Goal: Information Seeking & Learning: Learn about a topic

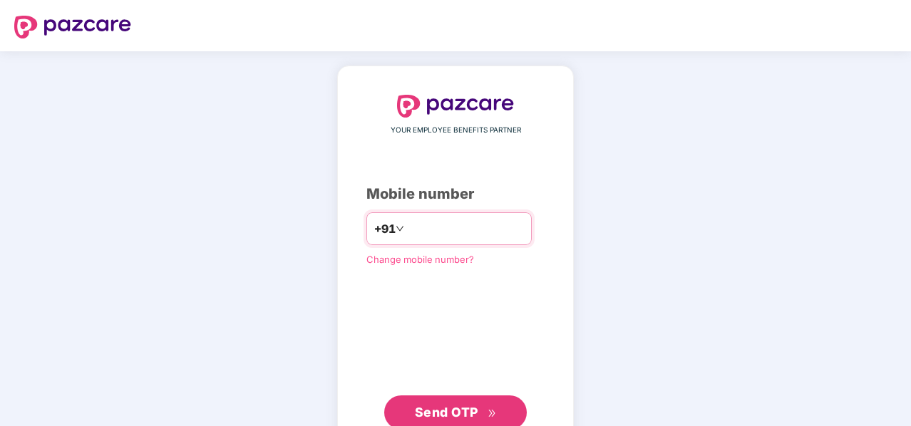
click at [457, 235] on input "number" at bounding box center [465, 228] width 117 height 23
type input "**********"
click at [443, 406] on span "Send OTP" at bounding box center [446, 411] width 63 height 15
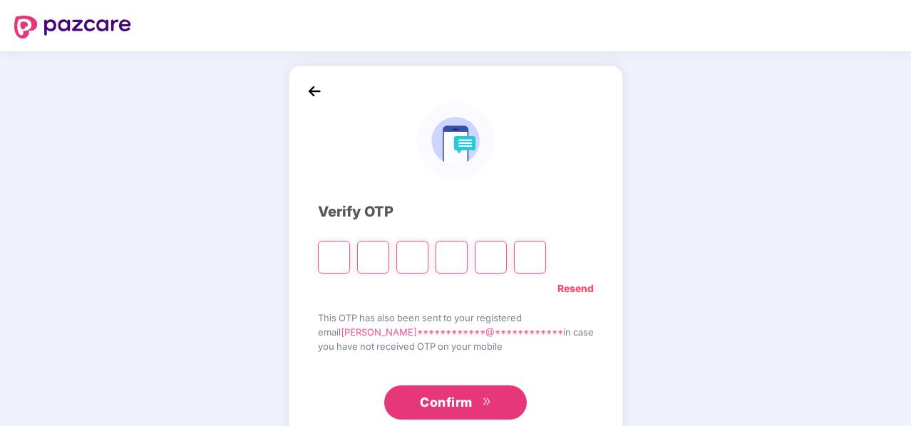
type input "*"
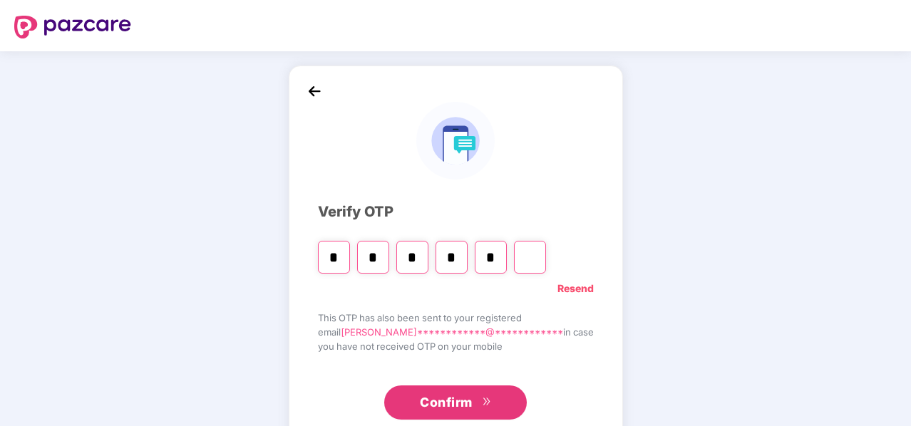
type input "*"
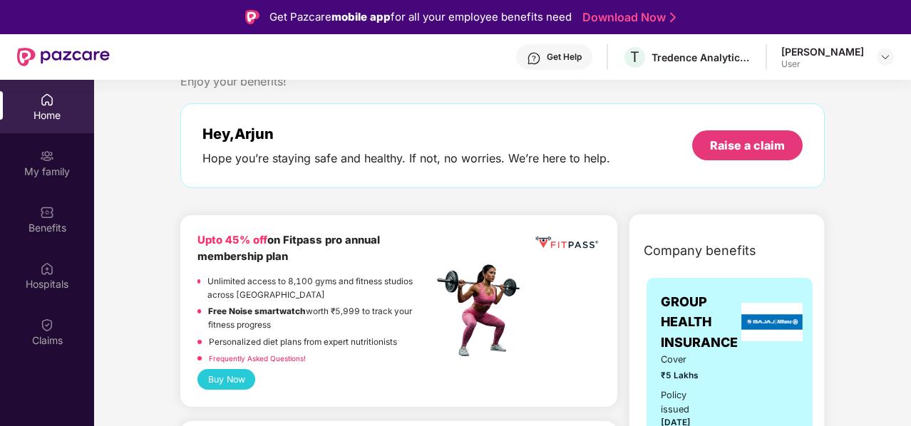
scroll to position [130, 0]
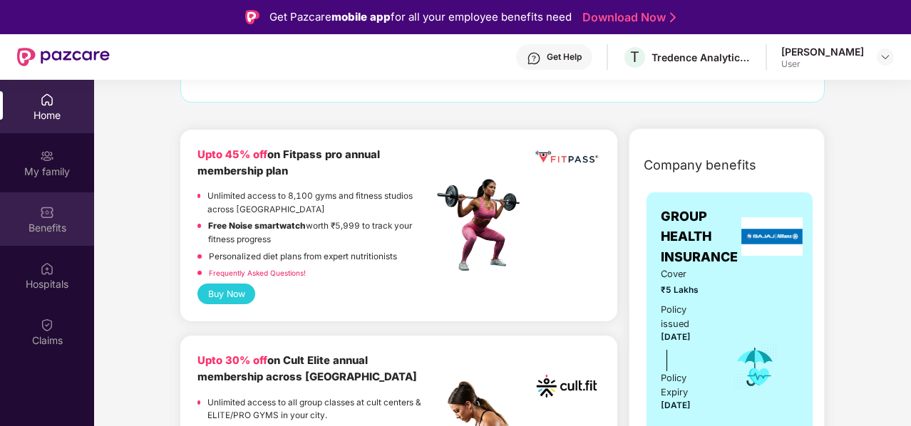
click at [58, 212] on div "Benefits" at bounding box center [47, 219] width 94 height 53
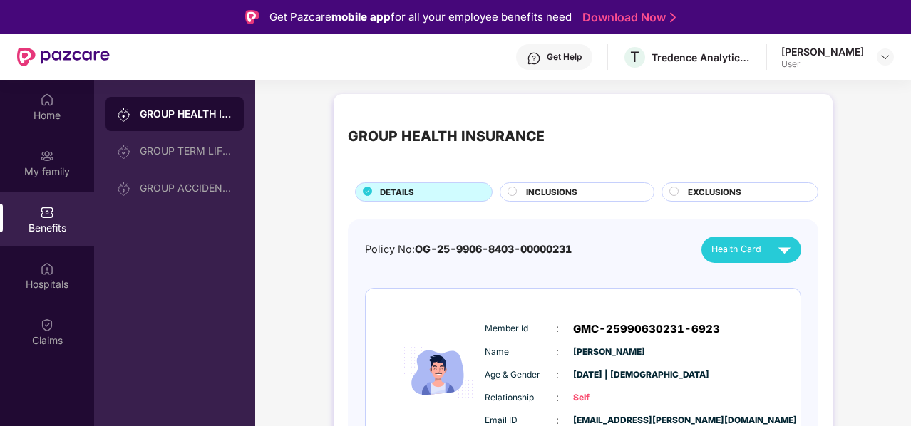
click at [575, 192] on span "INCLUSIONS" at bounding box center [551, 192] width 51 height 13
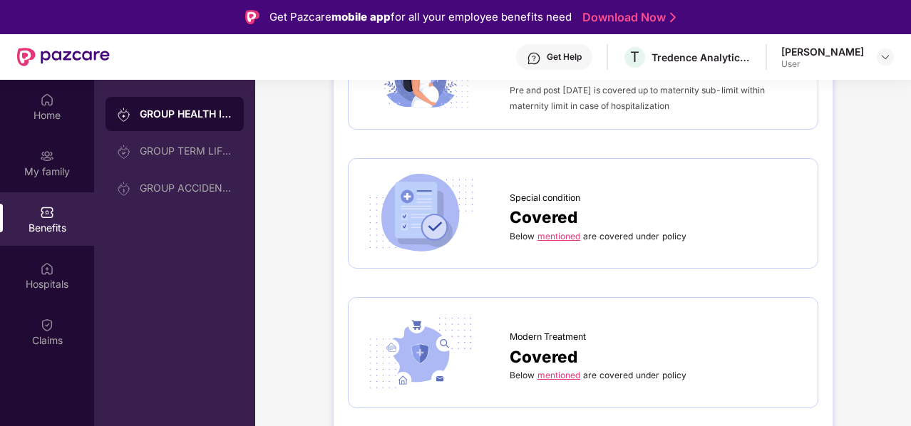
scroll to position [1720, 0]
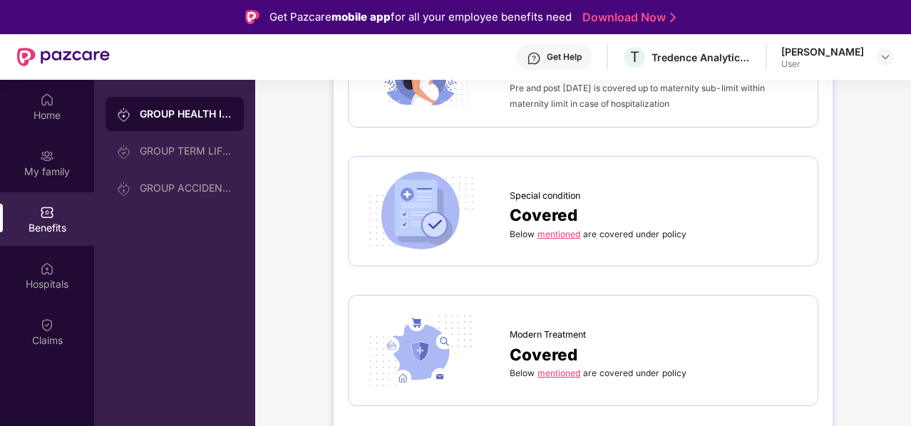
click at [552, 229] on link "mentioned" at bounding box center [559, 234] width 43 height 11
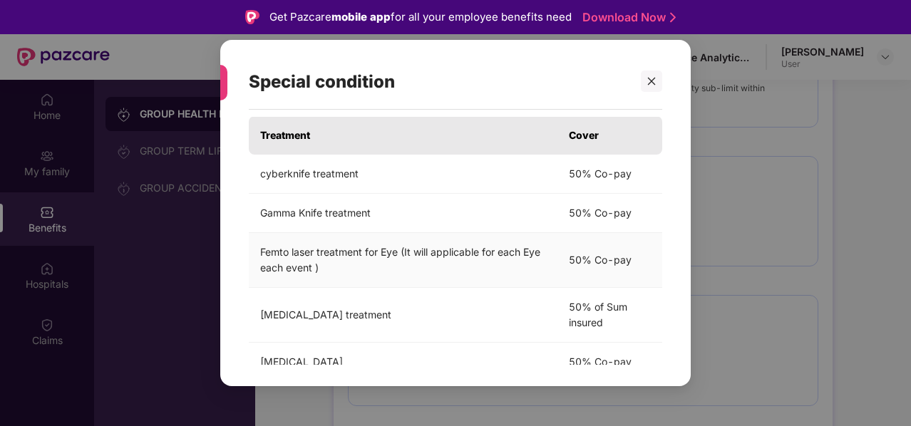
scroll to position [36, 0]
click at [468, 268] on td "Femto laser treatment for Eye (It will applicable for each Eye each event )" at bounding box center [403, 259] width 309 height 55
click at [317, 255] on td "Femto laser treatment for Eye (It will applicable for each Eye each event )" at bounding box center [403, 259] width 309 height 55
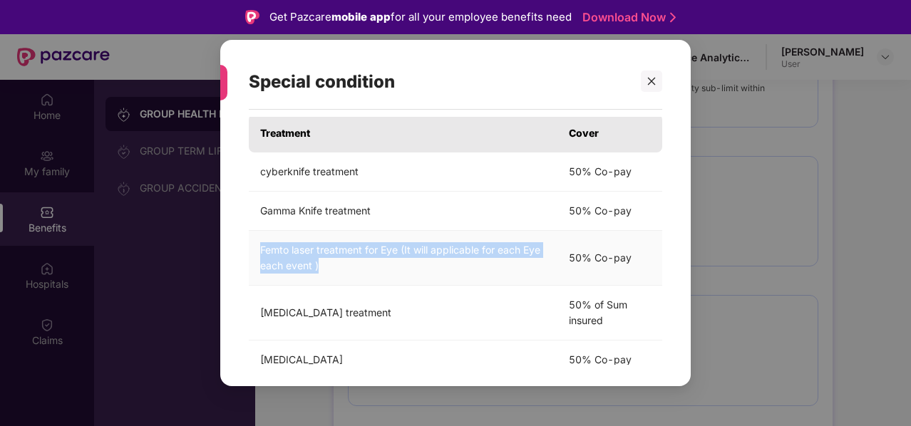
drag, startPoint x: 321, startPoint y: 267, endPoint x: 255, endPoint y: 241, distance: 71.1
click at [255, 241] on td "Femto laser treatment for Eye (It will applicable for each Eye each event )" at bounding box center [403, 258] width 309 height 55
copy td "Femto laser treatment for Eye (It will applicable for each Eye each event )"
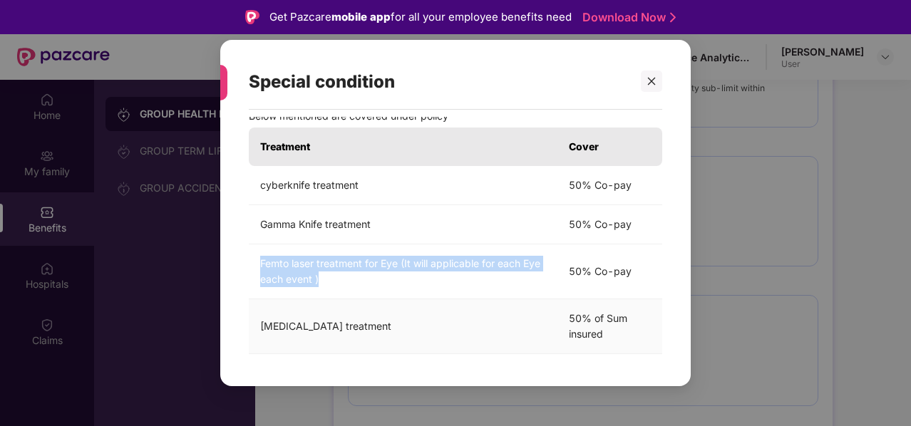
scroll to position [0, 0]
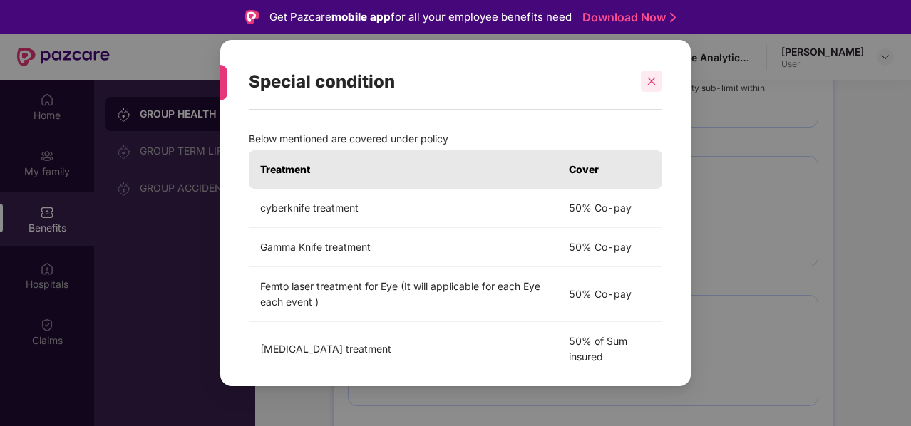
click at [647, 86] on icon "close" at bounding box center [652, 81] width 10 height 10
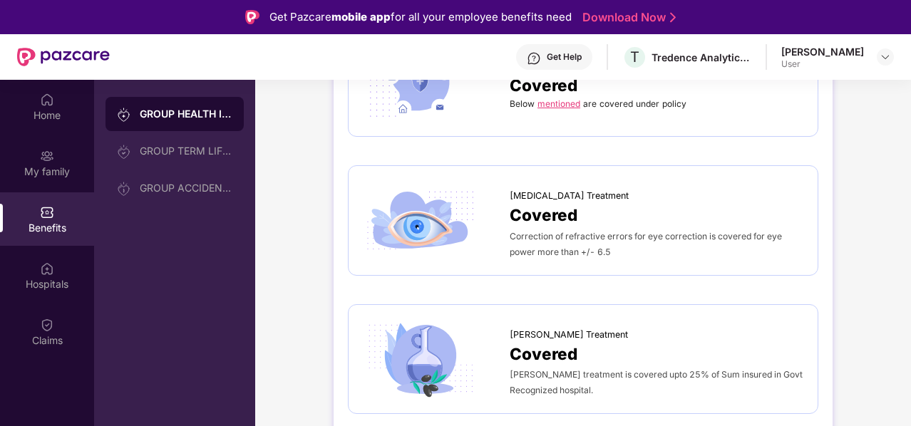
scroll to position [1994, 0]
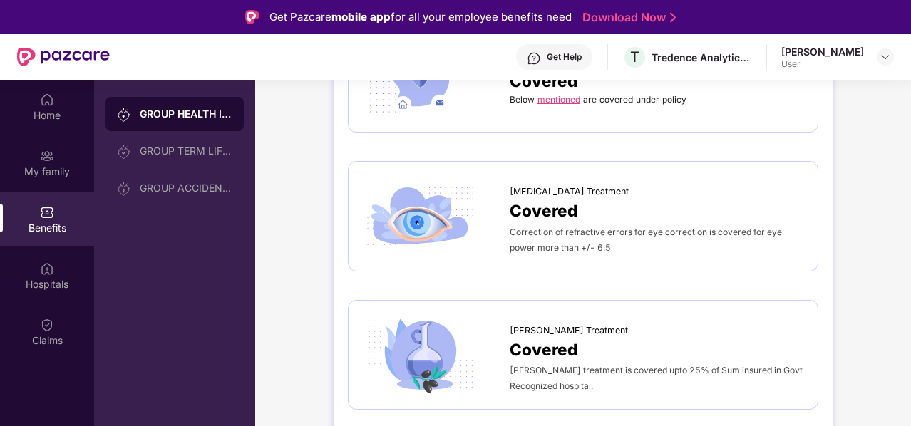
click at [545, 239] on span "Correction of refractive errors for eye correction is covered for eye power mor…" at bounding box center [646, 240] width 272 height 26
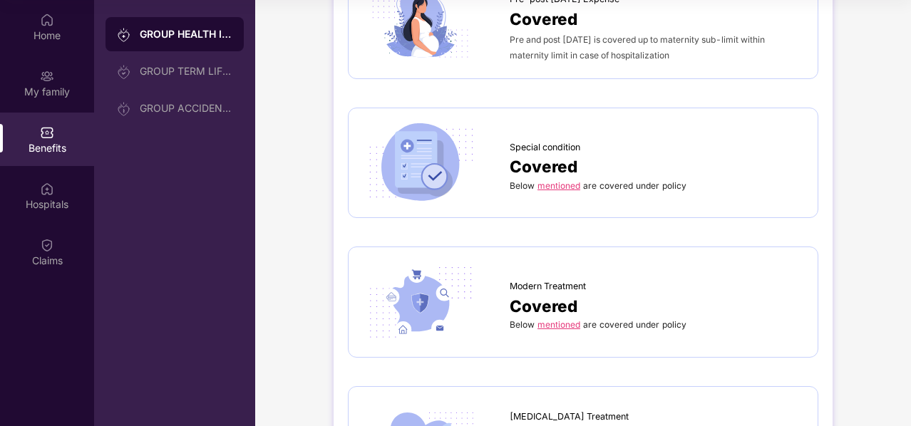
scroll to position [1687, 0]
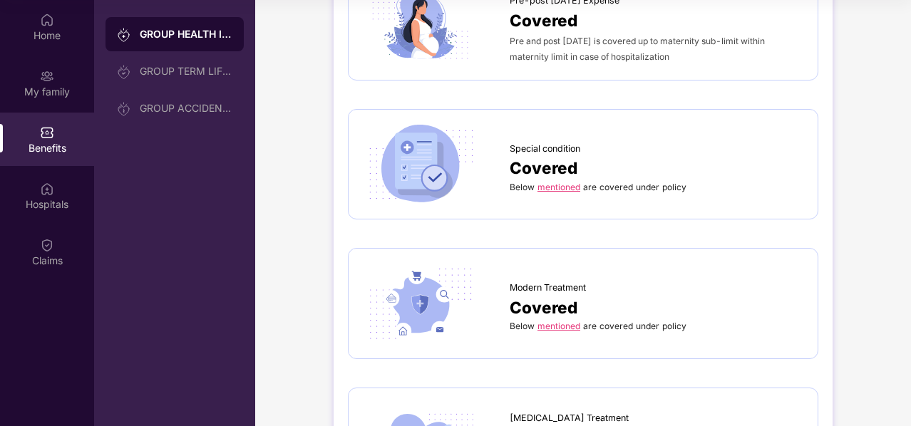
click at [553, 321] on link "mentioned" at bounding box center [559, 326] width 43 height 11
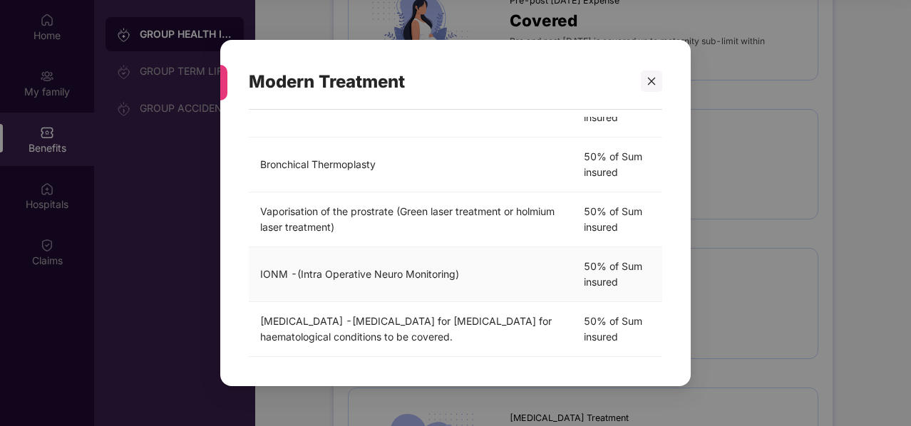
scroll to position [494, 0]
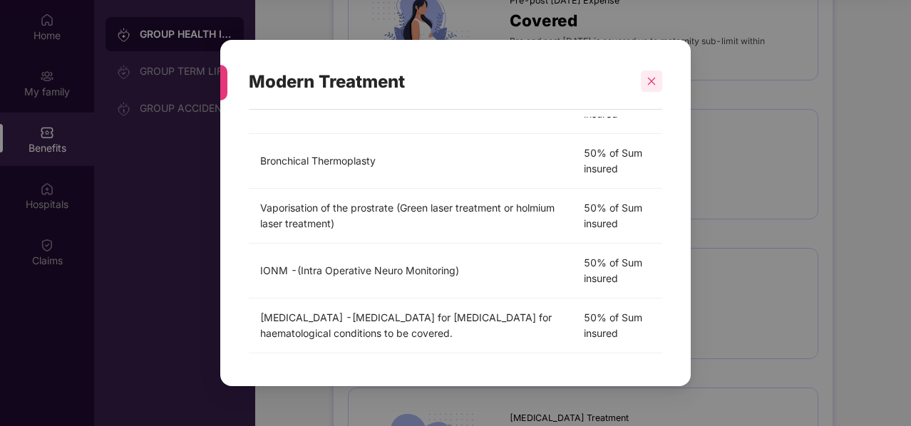
click at [659, 83] on div at bounding box center [651, 81] width 21 height 21
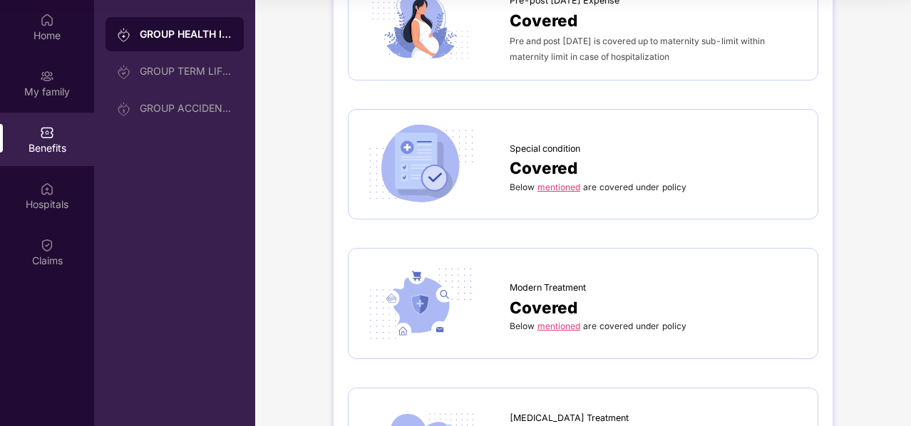
click at [565, 185] on link "mentioned" at bounding box center [559, 187] width 43 height 11
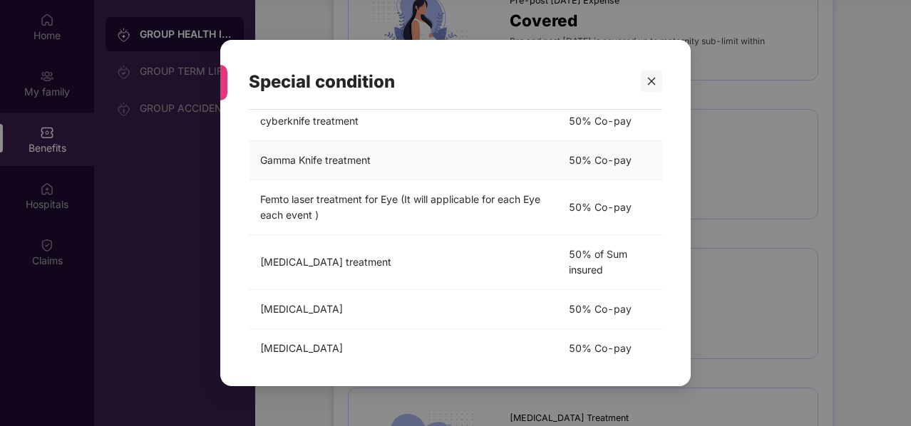
scroll to position [103, 0]
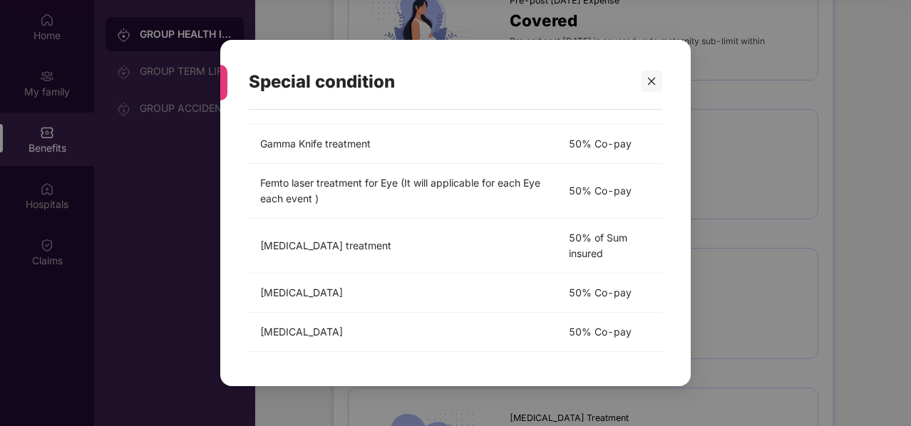
click at [637, 89] on div at bounding box center [645, 81] width 34 height 21
click at [646, 84] on div at bounding box center [651, 81] width 21 height 21
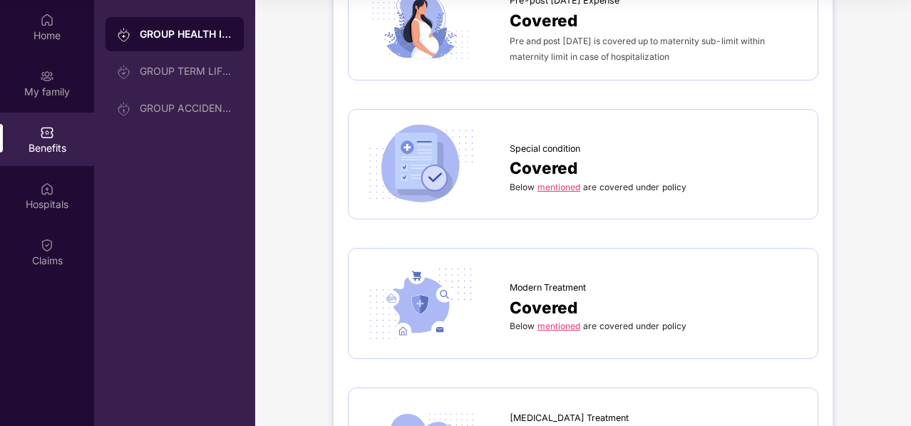
click at [428, 159] on img at bounding box center [421, 164] width 116 height 81
click at [534, 142] on span "Special condition" at bounding box center [545, 149] width 71 height 14
click at [526, 148] on span "Special condition" at bounding box center [545, 149] width 71 height 14
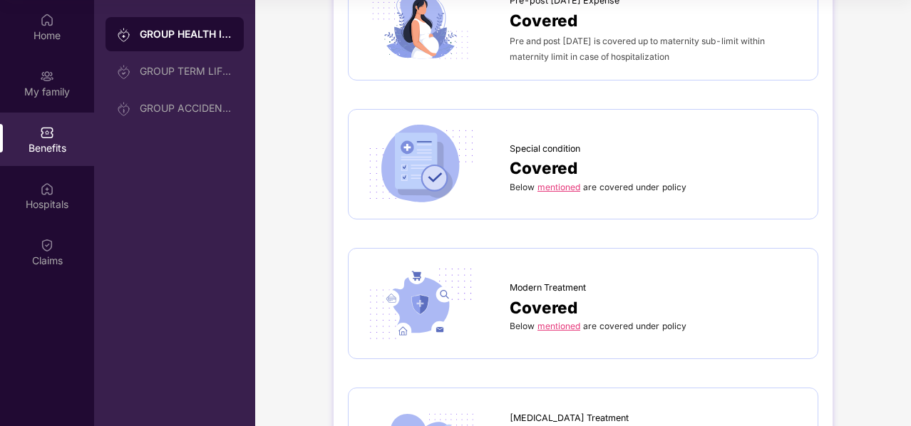
click at [518, 159] on span "Covered" at bounding box center [544, 167] width 68 height 25
click at [515, 182] on span "Below" at bounding box center [522, 187] width 25 height 11
click at [552, 323] on link "mentioned" at bounding box center [559, 326] width 43 height 11
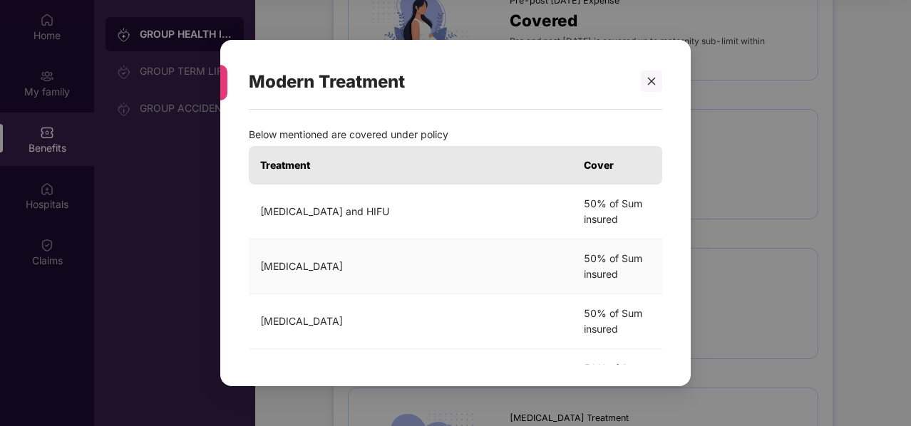
scroll to position [0, 0]
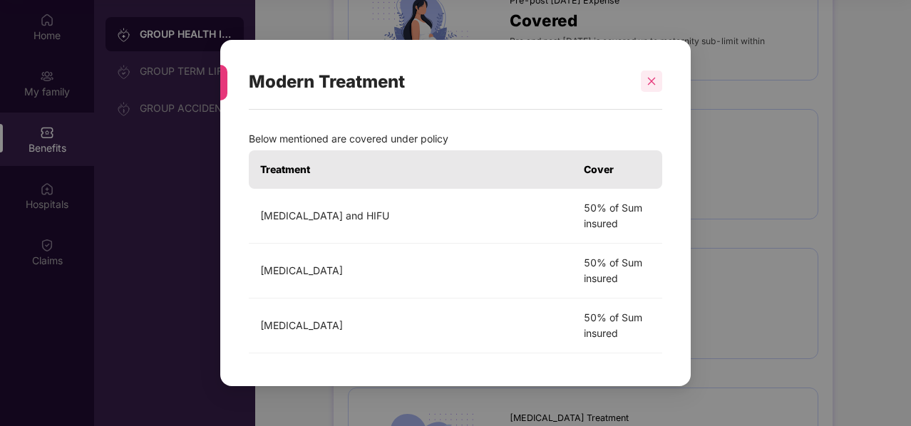
click at [653, 78] on icon "close" at bounding box center [652, 81] width 10 height 10
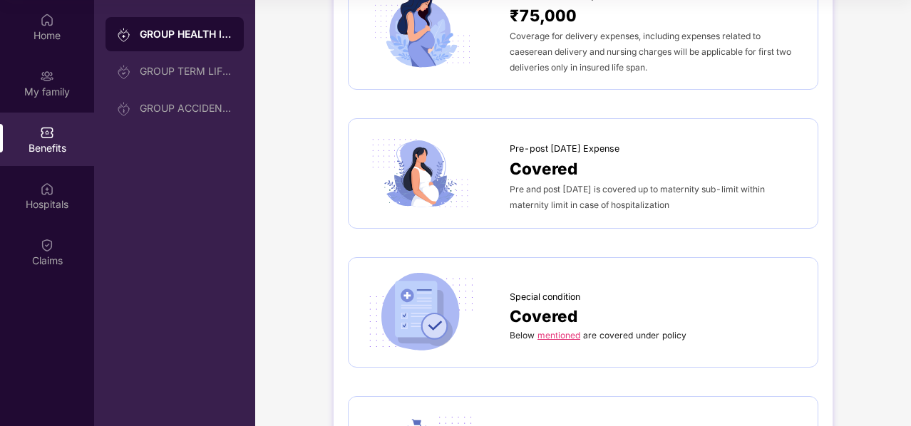
scroll to position [1538, 0]
click at [546, 170] on span "Covered" at bounding box center [544, 169] width 68 height 25
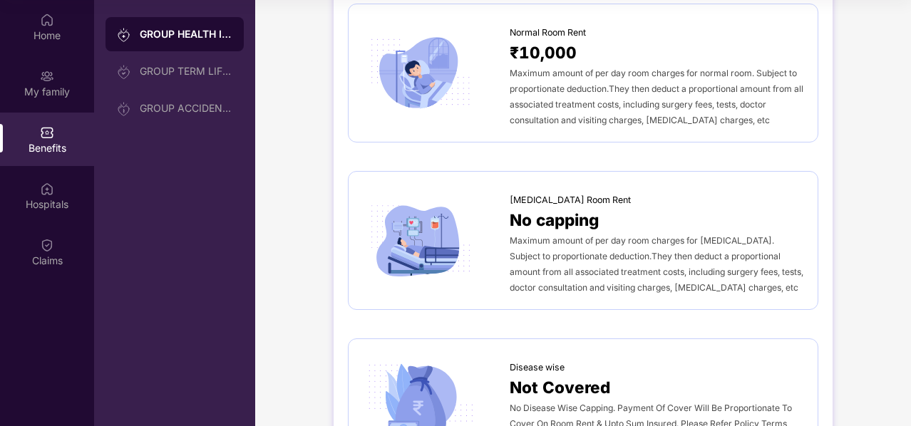
scroll to position [0, 0]
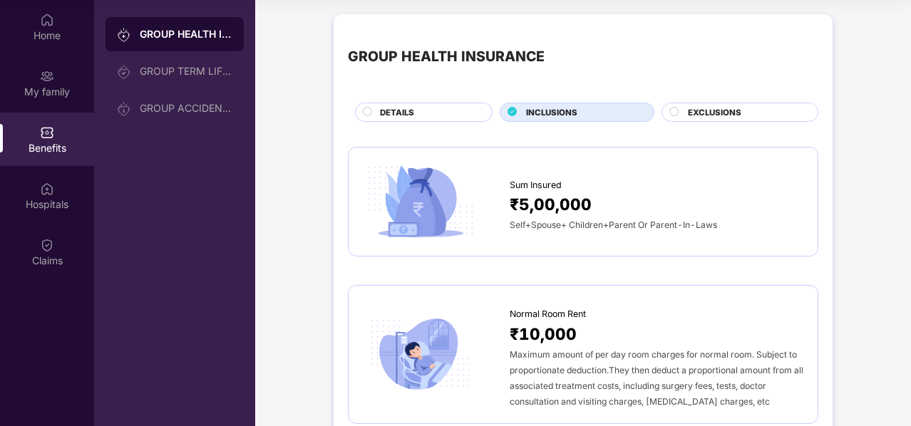
click at [709, 103] on div "EXCLUSIONS" at bounding box center [740, 112] width 157 height 19
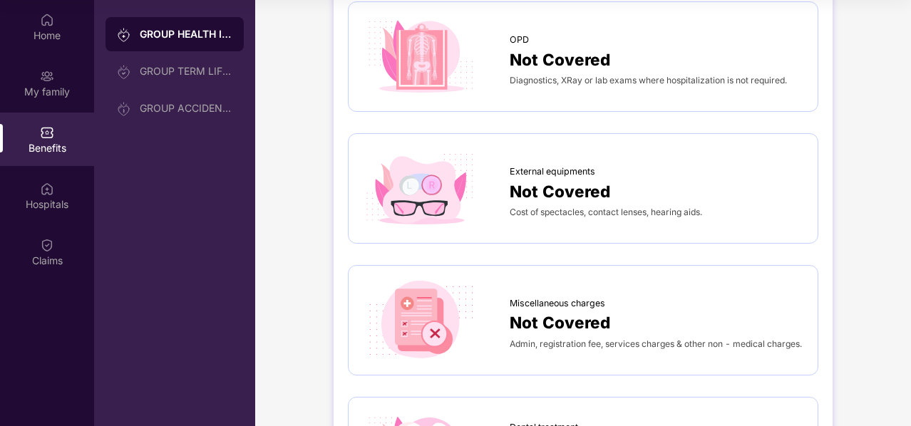
scroll to position [278, 0]
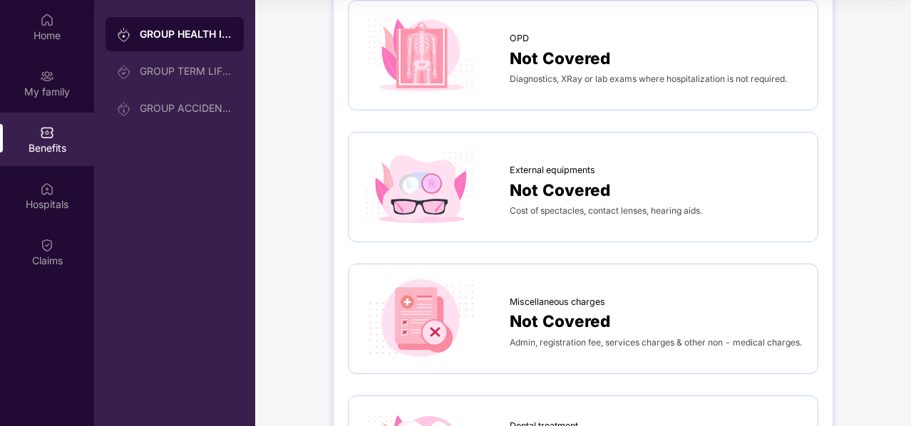
click at [548, 182] on span "Not Covered" at bounding box center [560, 190] width 101 height 25
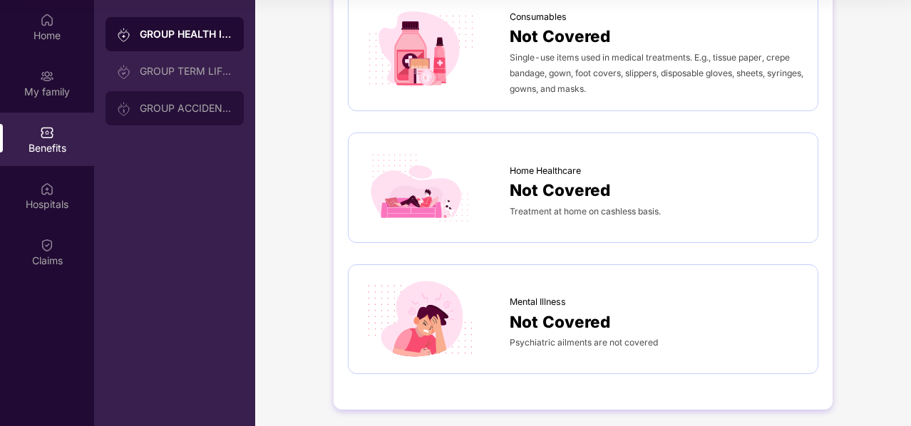
scroll to position [991, 0]
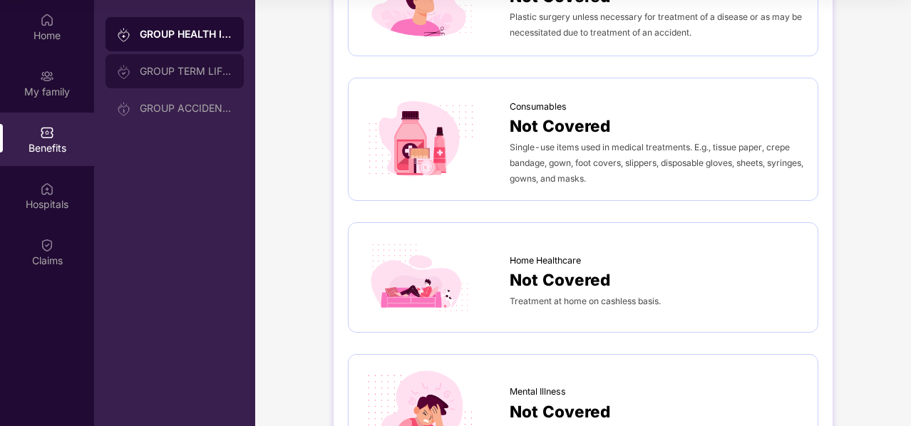
click at [195, 73] on div "GROUP TERM LIFE INSURANCE" at bounding box center [186, 71] width 93 height 11
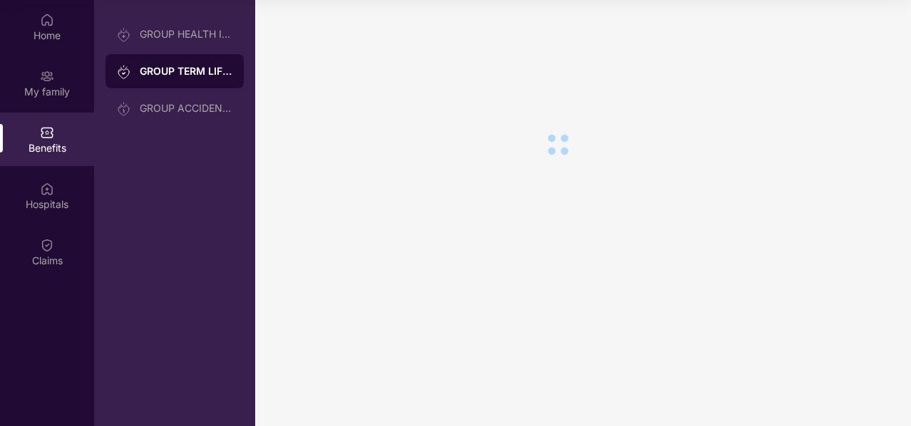
scroll to position [0, 0]
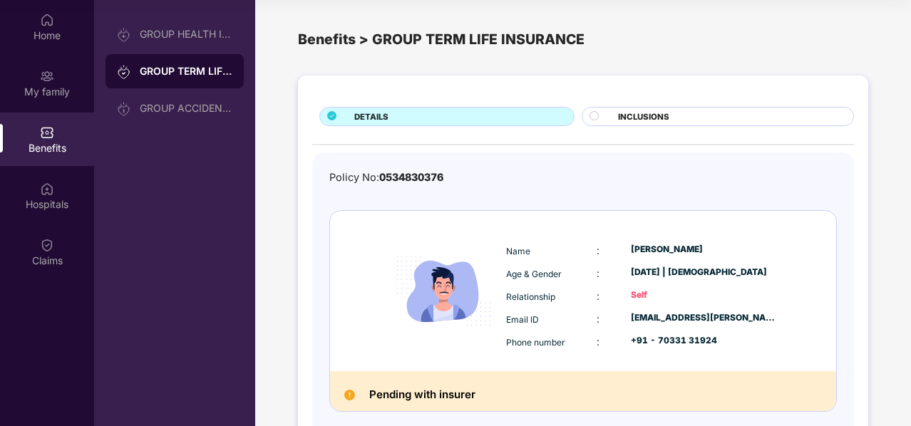
click at [626, 109] on div "INCLUSIONS" at bounding box center [718, 116] width 272 height 19
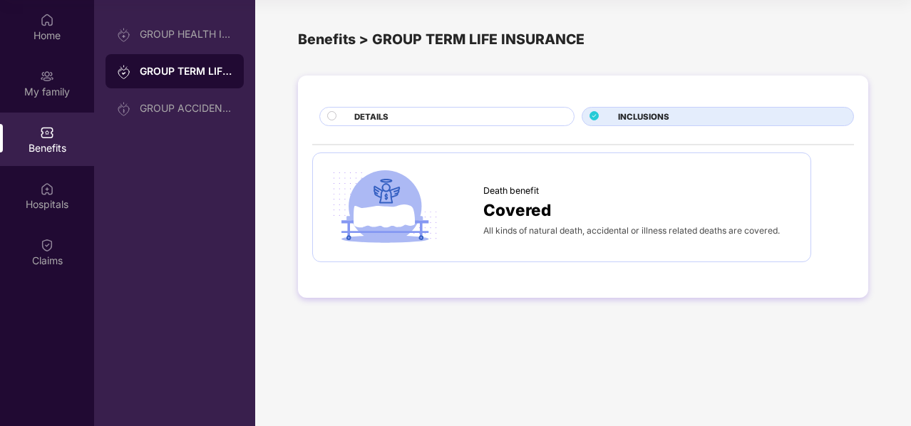
click at [431, 120] on div "DETAILS" at bounding box center [457, 118] width 220 height 15
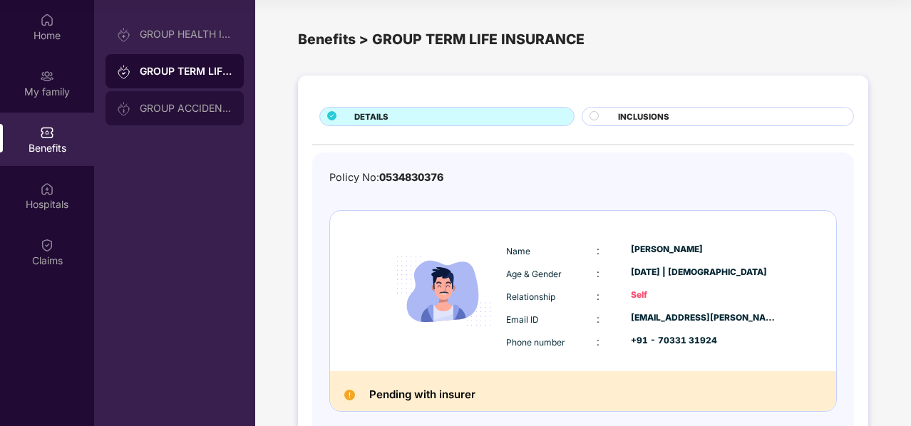
click at [178, 107] on div "GROUP ACCIDENTAL INSURANCE" at bounding box center [186, 108] width 93 height 11
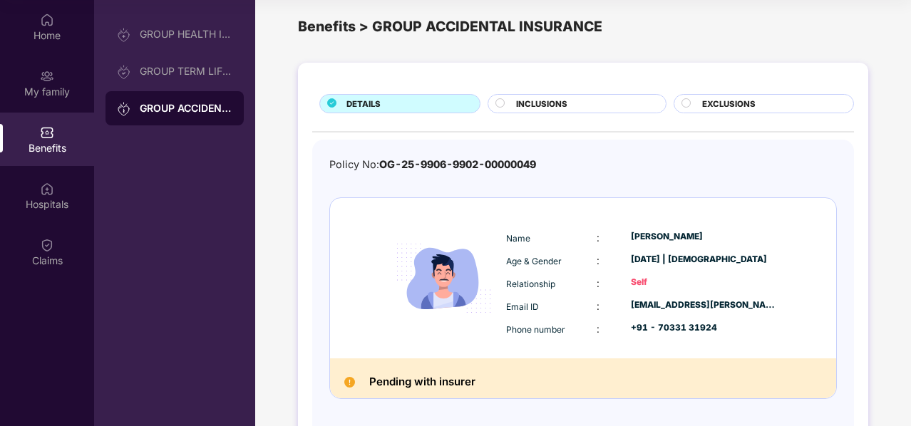
scroll to position [14, 0]
click at [550, 101] on span "INCLUSIONS" at bounding box center [541, 103] width 51 height 13
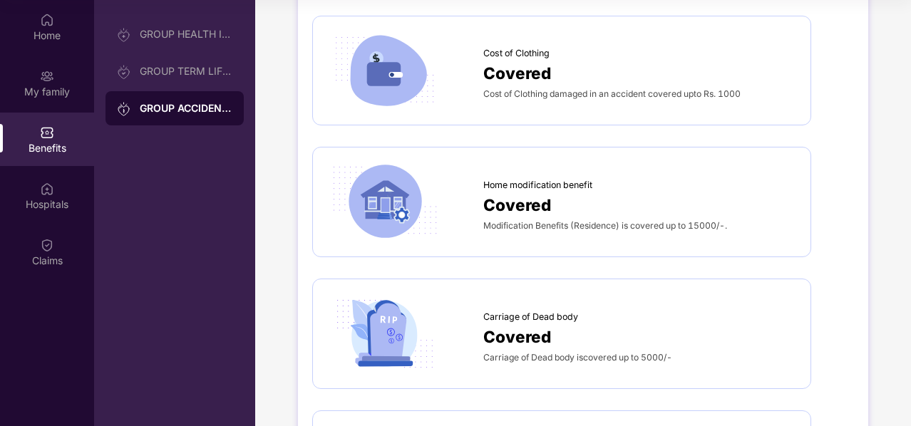
scroll to position [1700, 0]
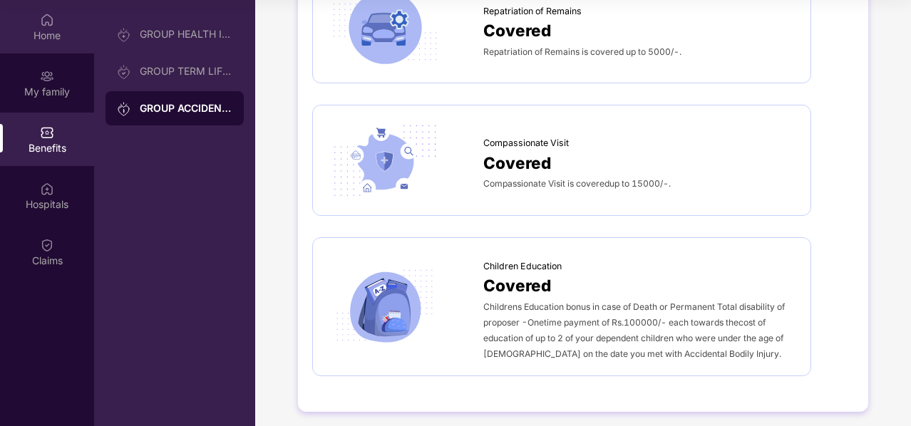
click at [51, 24] on img at bounding box center [47, 20] width 14 height 14
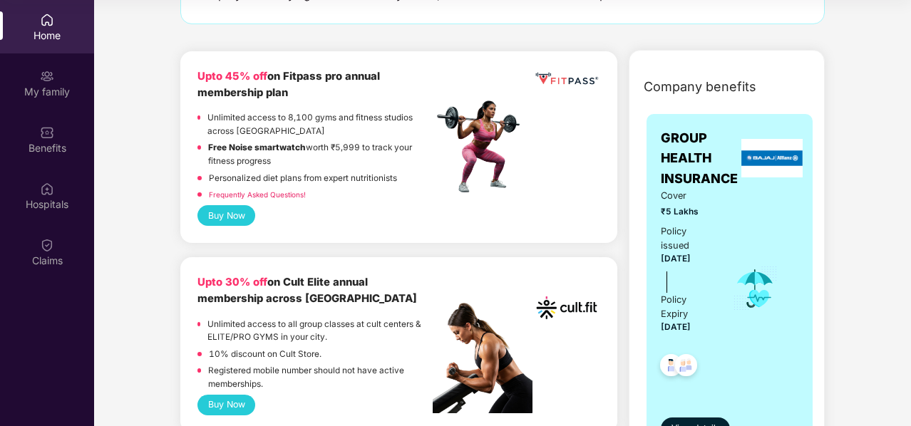
scroll to position [210, 0]
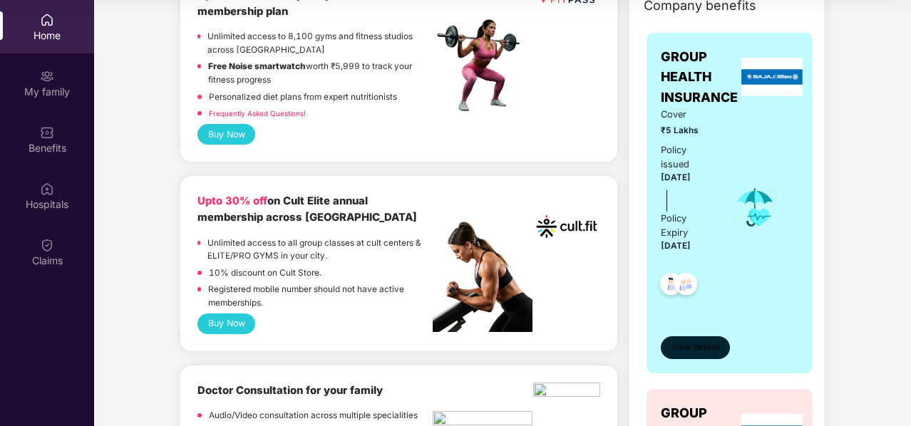
click at [699, 353] on span "View details" at bounding box center [696, 348] width 48 height 14
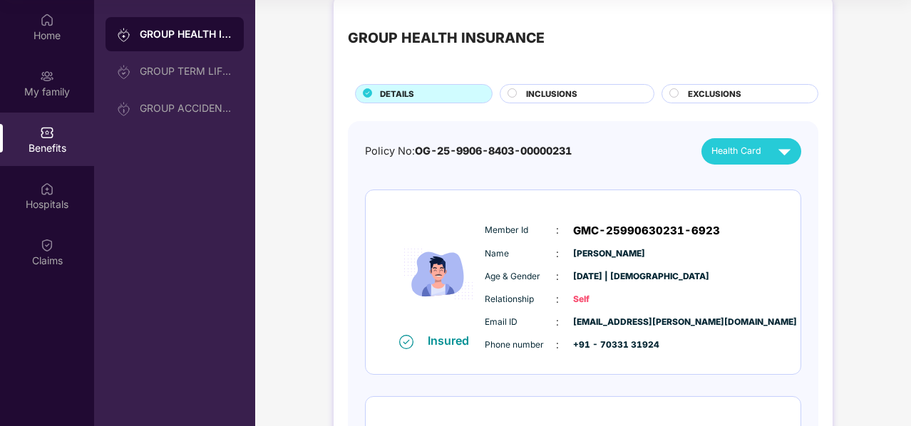
scroll to position [0, 0]
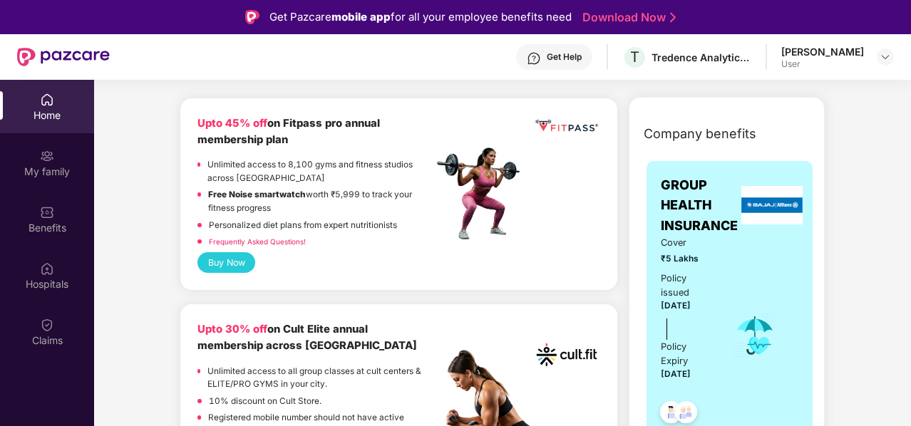
scroll to position [210, 0]
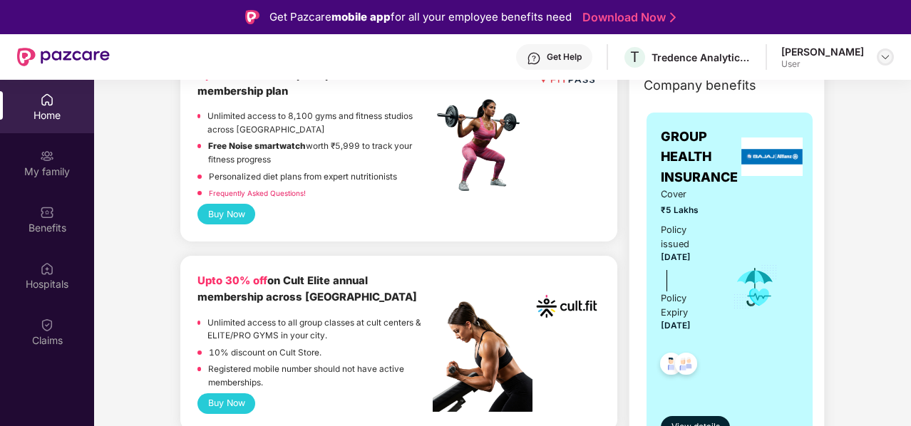
click at [881, 55] on img at bounding box center [885, 56] width 11 height 11
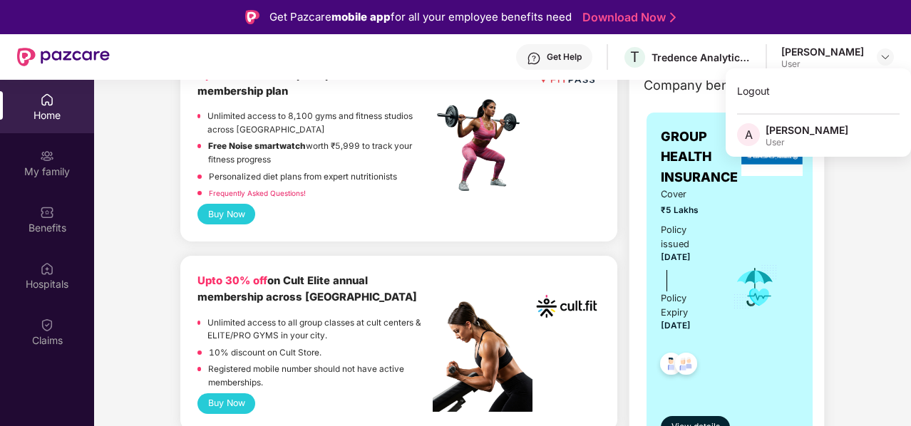
click at [567, 48] on div "Get Help" at bounding box center [554, 57] width 76 height 26
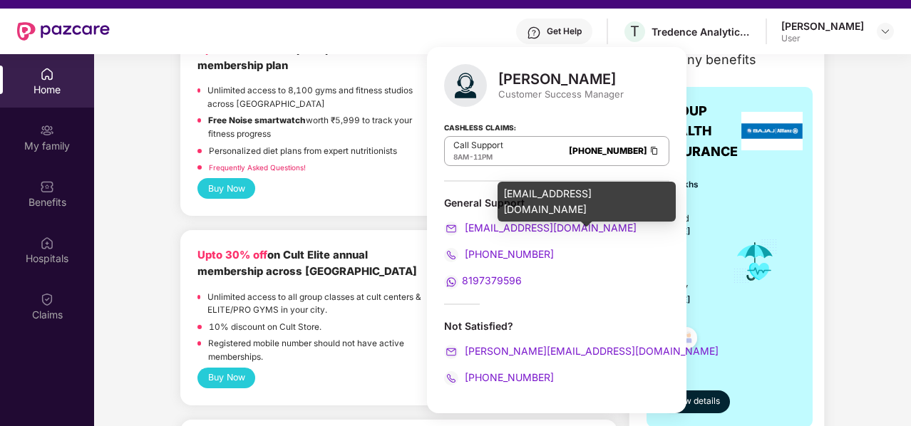
scroll to position [27, 0]
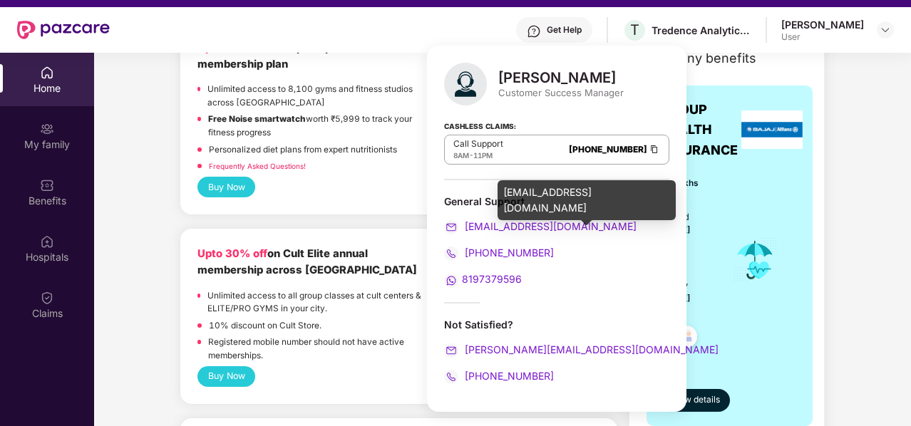
click at [529, 226] on span "[EMAIL_ADDRESS][DOMAIN_NAME]" at bounding box center [549, 226] width 175 height 12
click at [552, 196] on div "[EMAIL_ADDRESS][DOMAIN_NAME]" at bounding box center [587, 200] width 178 height 40
copy div "[EMAIL_ADDRESS][DOMAIN_NAME]"
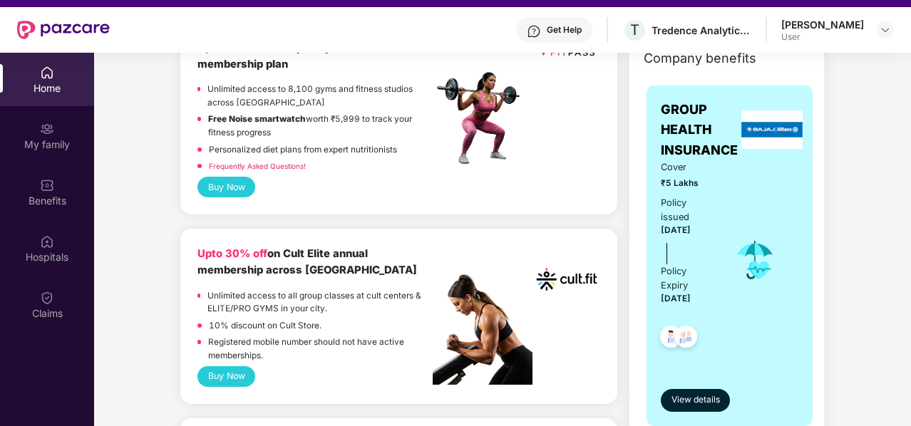
click at [71, 160] on div "My family" at bounding box center [47, 135] width 94 height 53
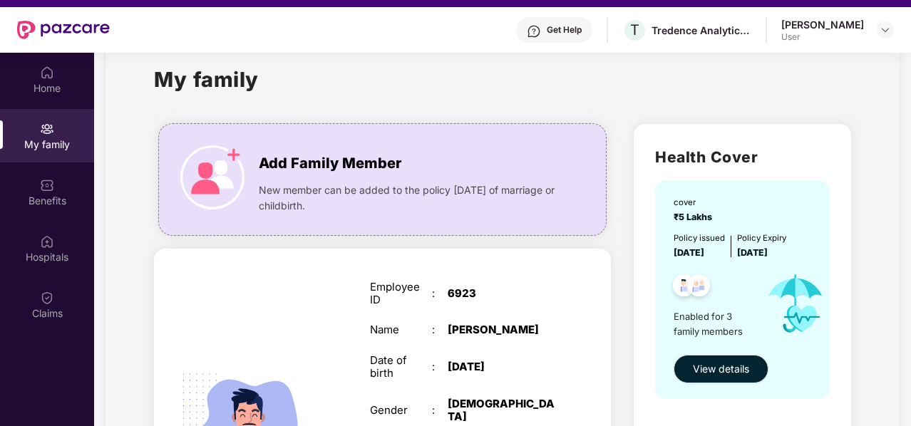
scroll to position [30, 0]
click at [306, 199] on span "New member can be added to the policy [DATE] of marriage or childbirth." at bounding box center [410, 197] width 303 height 31
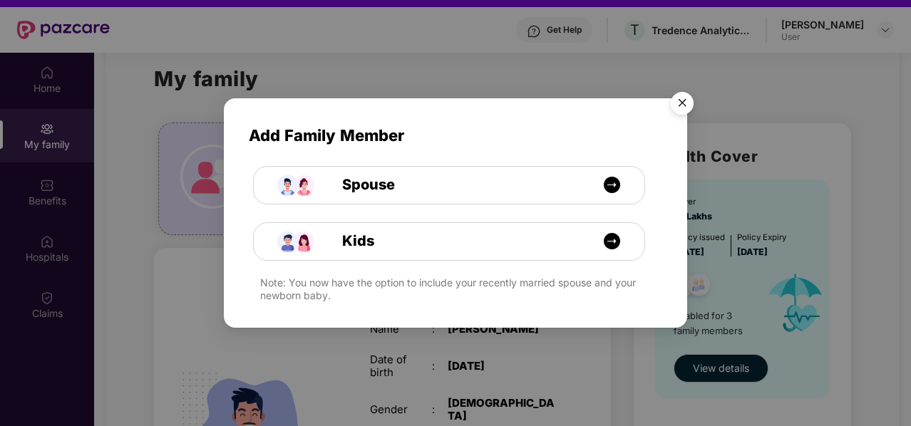
click at [155, 260] on div "Add Family Member Spouse Kids Note: You now have the option to include your rec…" at bounding box center [455, 213] width 911 height 426
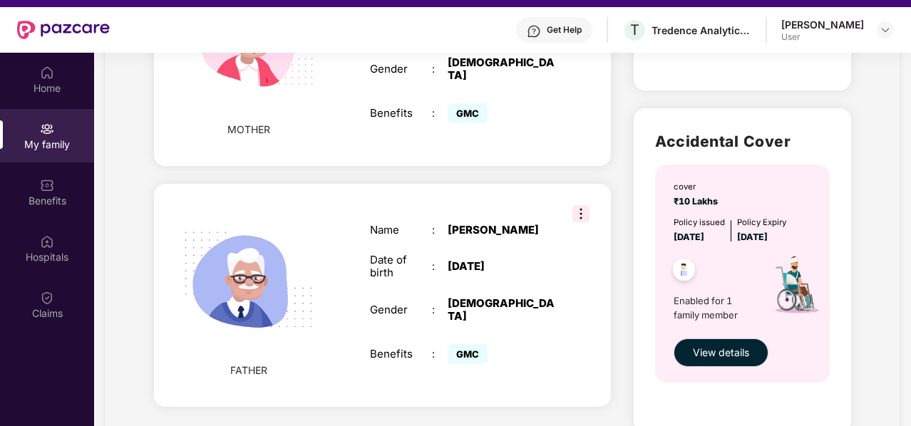
scroll to position [743, 0]
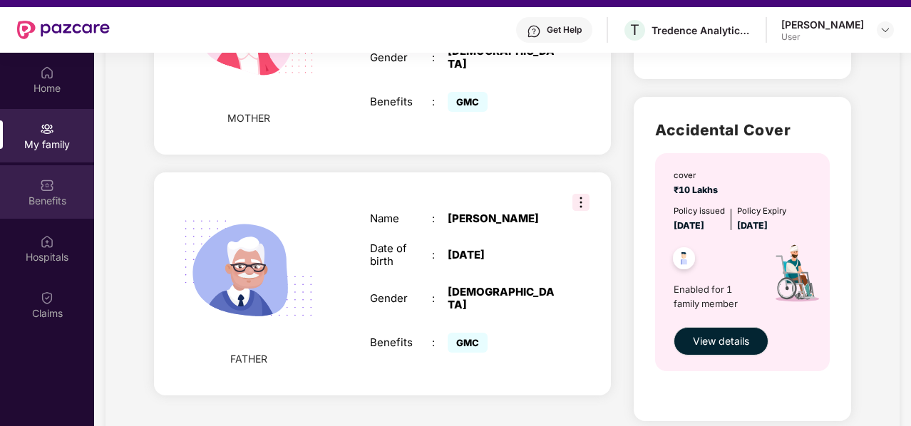
click at [31, 187] on div "Benefits" at bounding box center [47, 191] width 94 height 53
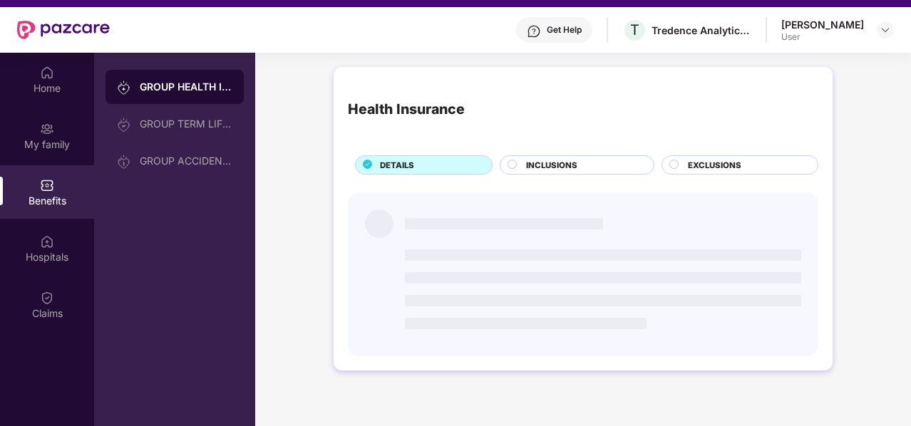
scroll to position [0, 0]
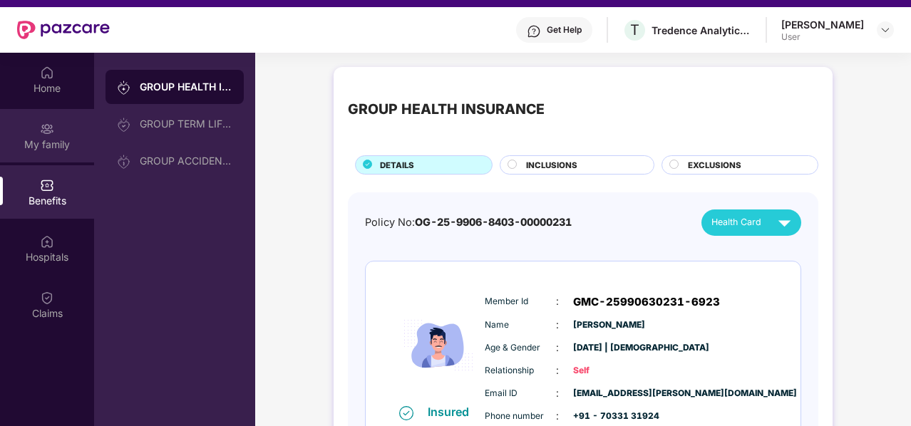
click at [21, 143] on div "My family" at bounding box center [47, 145] width 94 height 14
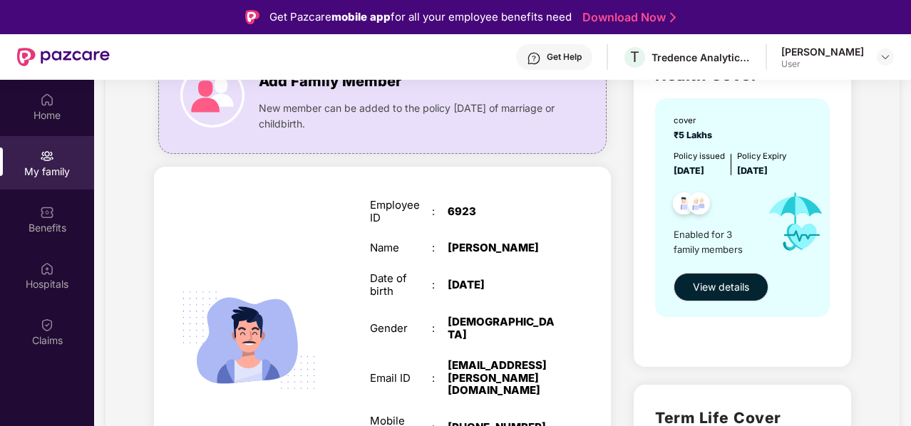
scroll to position [139, 0]
click at [749, 283] on span "View details" at bounding box center [721, 287] width 56 height 16
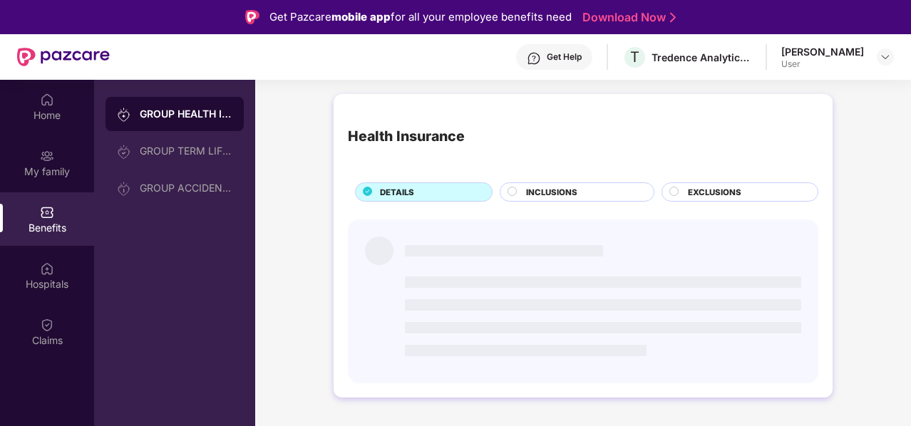
scroll to position [0, 0]
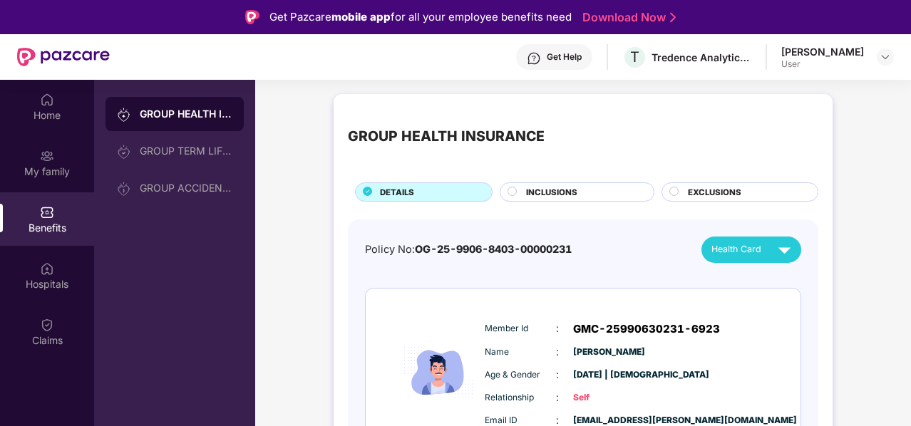
click at [188, 110] on div "GROUP HEALTH INSURANCE" at bounding box center [186, 114] width 93 height 14
click at [40, 225] on div "Benefits" at bounding box center [47, 228] width 94 height 14
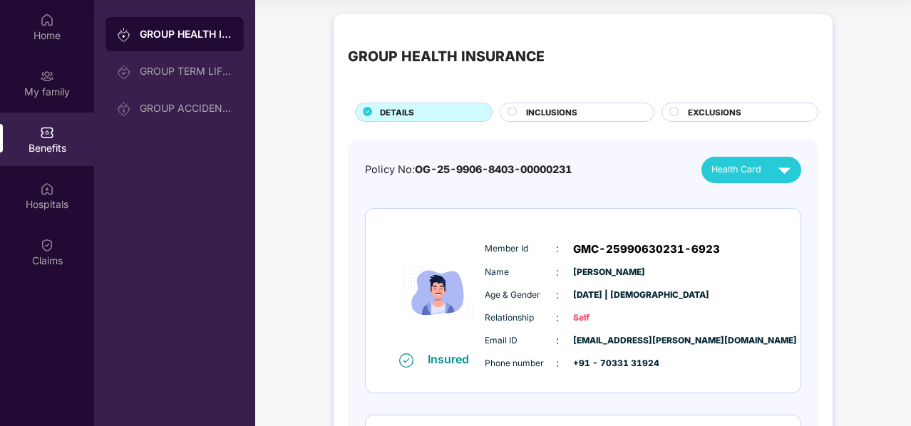
click at [541, 118] on div "INCLUSIONS" at bounding box center [583, 113] width 128 height 15
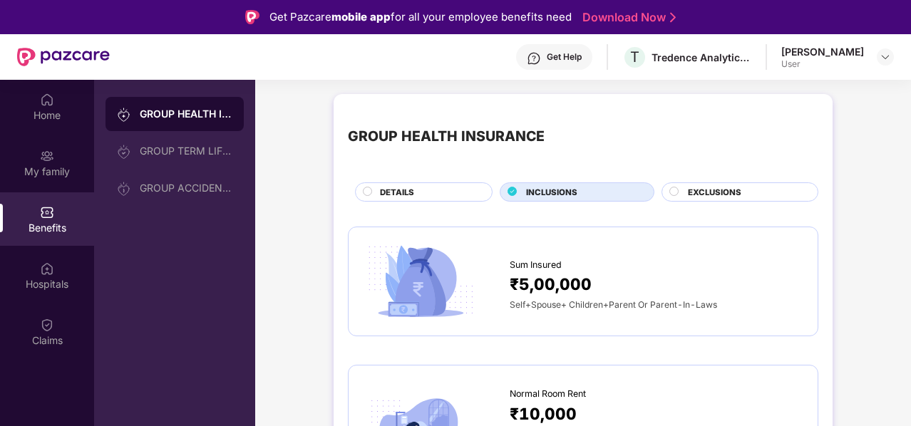
click at [505, 269] on div at bounding box center [436, 282] width 147 height 81
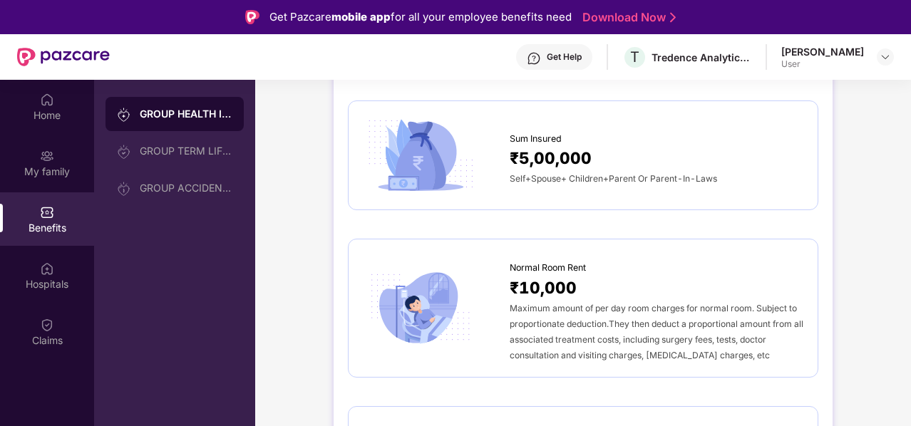
scroll to position [138, 0]
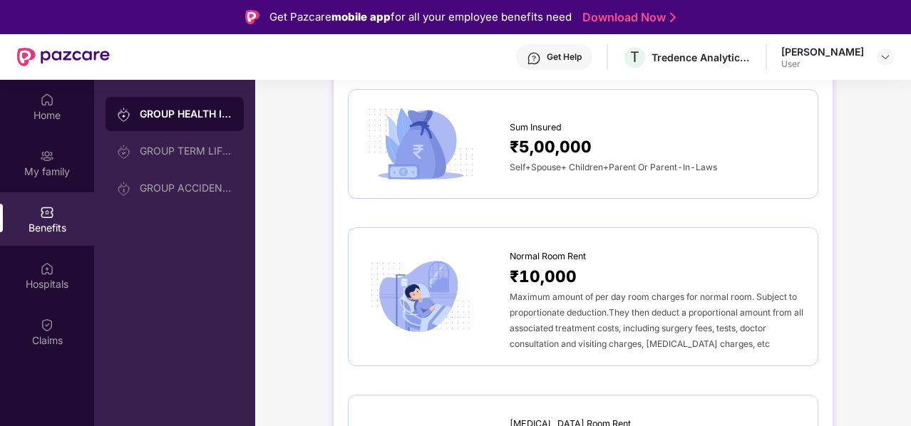
click at [565, 257] on span "Normal Room Rent" at bounding box center [548, 257] width 76 height 14
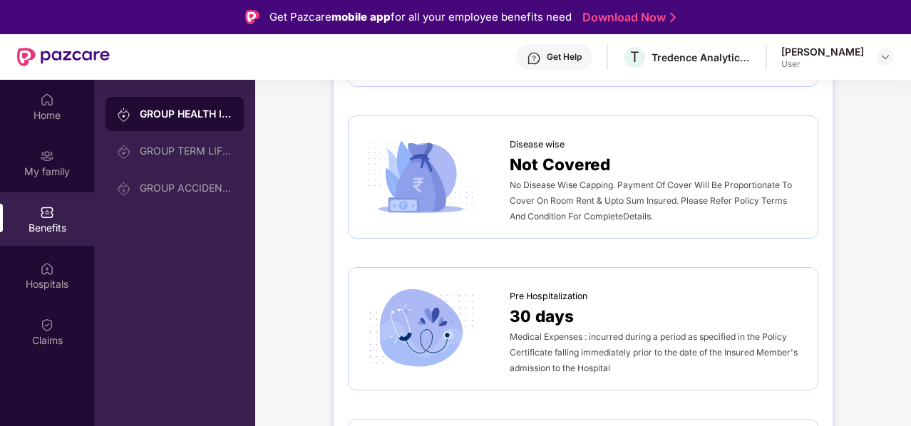
scroll to position [601, 0]
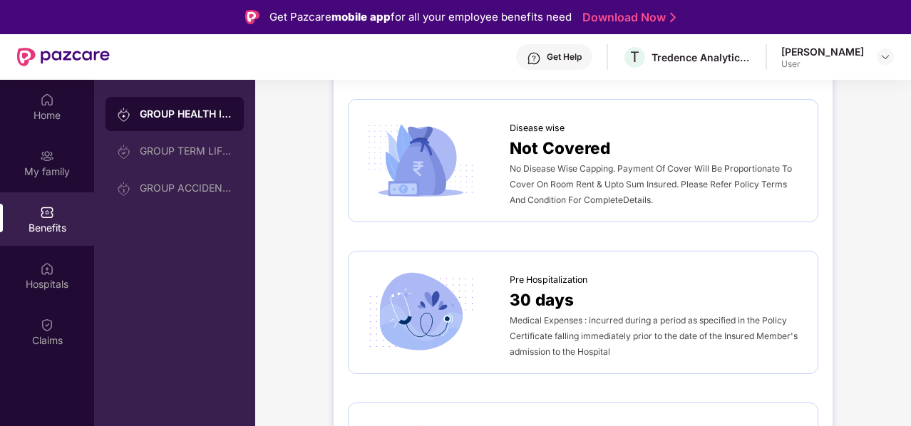
click at [562, 178] on span "No Disease Wise Capping. Payment Of Cover Will Be Proportionate To Cover On Roo…" at bounding box center [651, 184] width 282 height 42
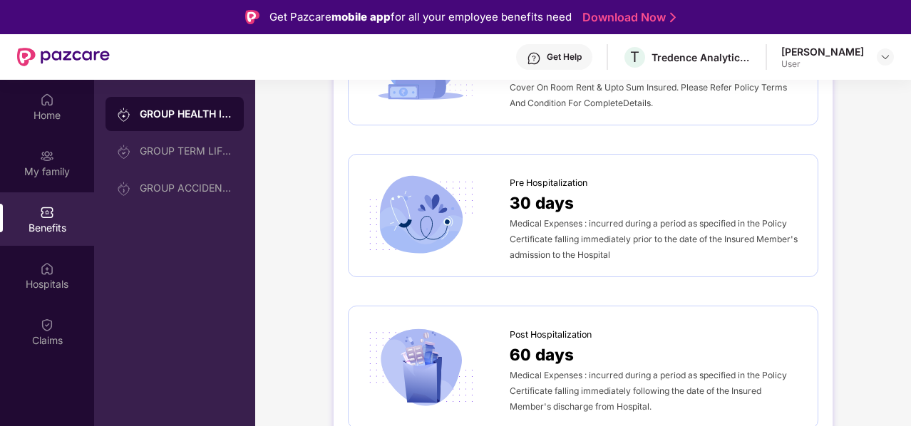
scroll to position [699, 0]
click at [538, 206] on span "30 days" at bounding box center [542, 201] width 64 height 25
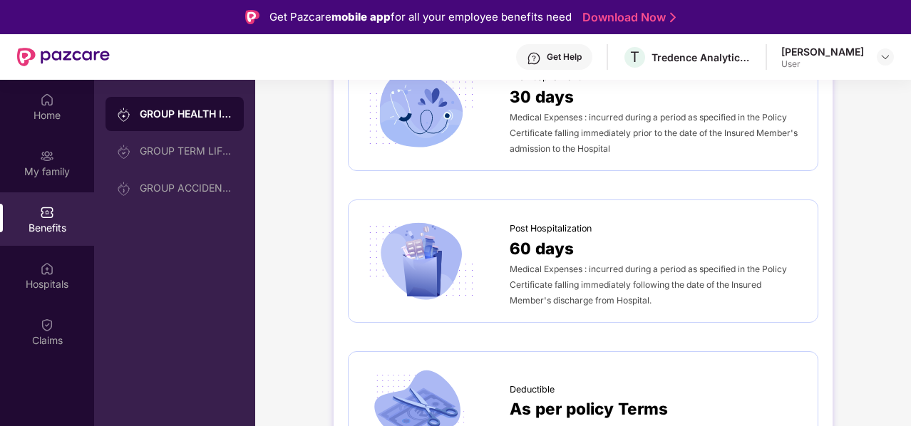
scroll to position [807, 0]
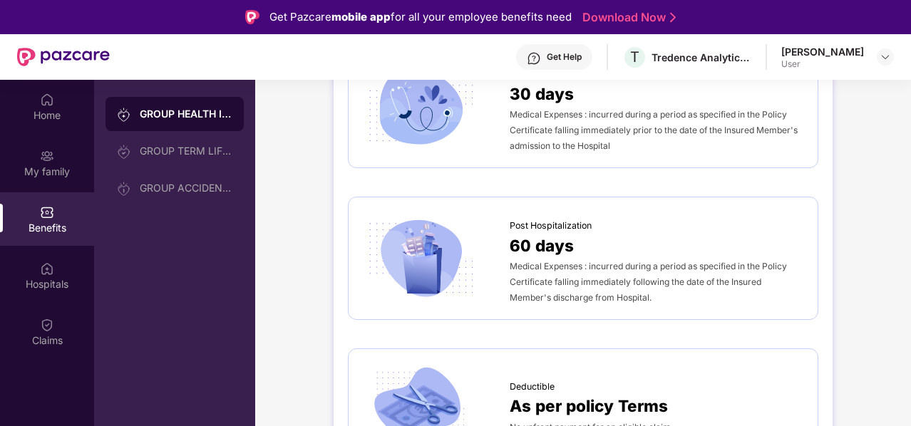
click at [541, 246] on span "60 days" at bounding box center [542, 245] width 64 height 25
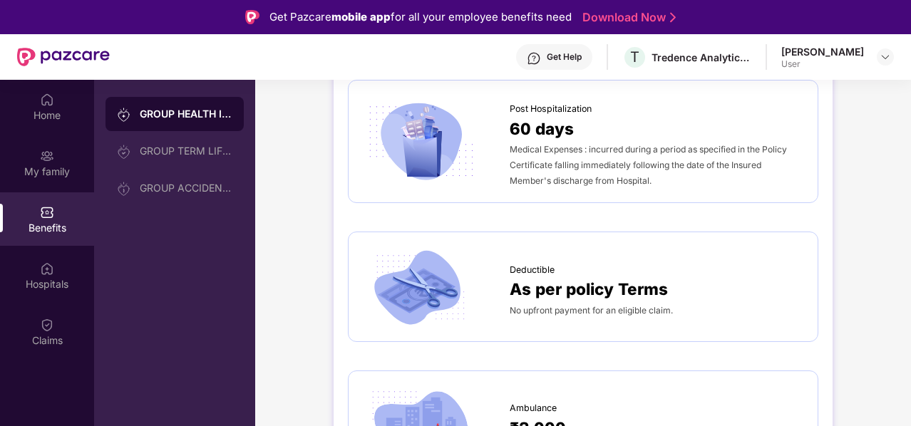
scroll to position [927, 0]
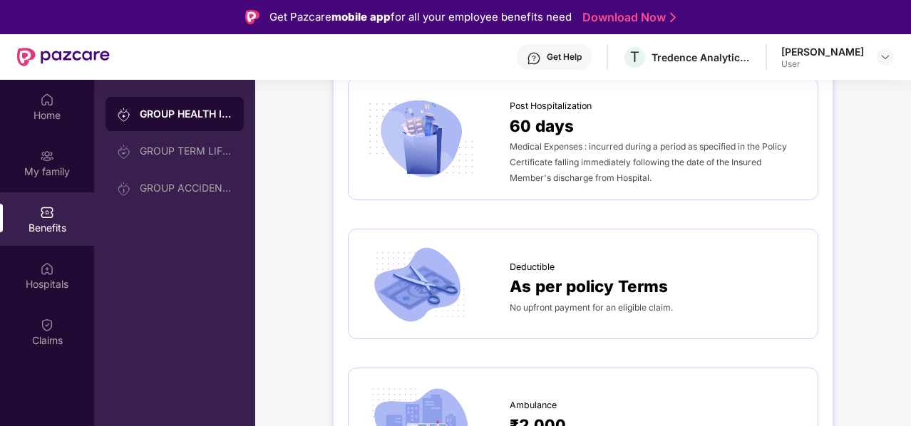
click at [530, 288] on span "As per policy Terms" at bounding box center [589, 286] width 158 height 25
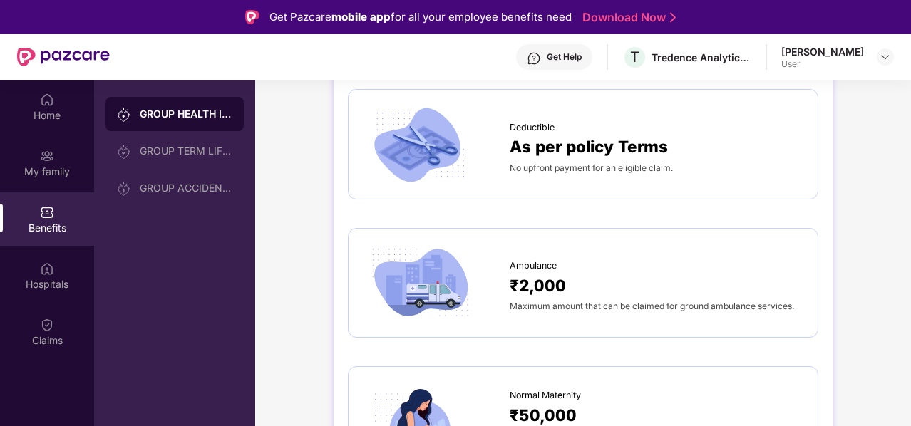
click at [530, 288] on span "₹2,000" at bounding box center [538, 285] width 56 height 25
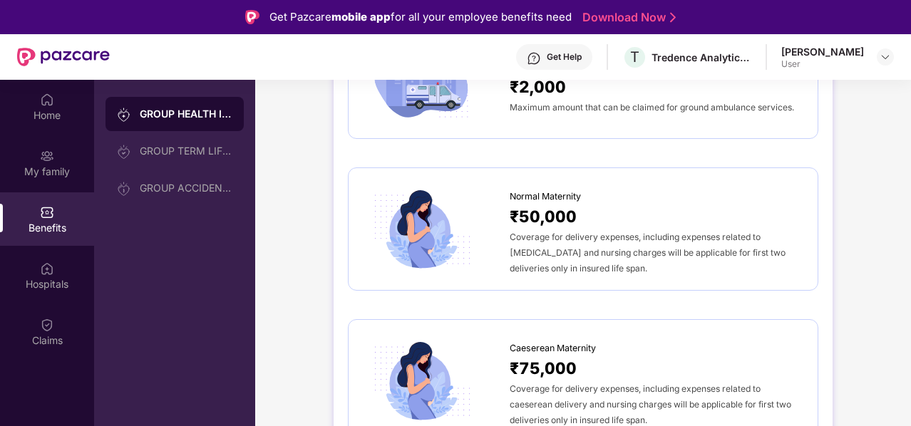
scroll to position [1266, 0]
click at [544, 349] on span "Caeserean Maternity" at bounding box center [553, 348] width 86 height 14
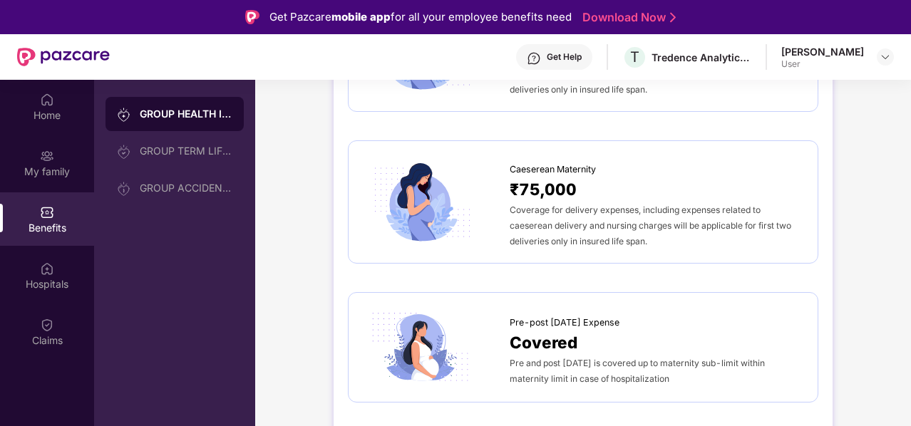
click at [546, 317] on span "Pre-post [DATE] Expense" at bounding box center [565, 323] width 110 height 14
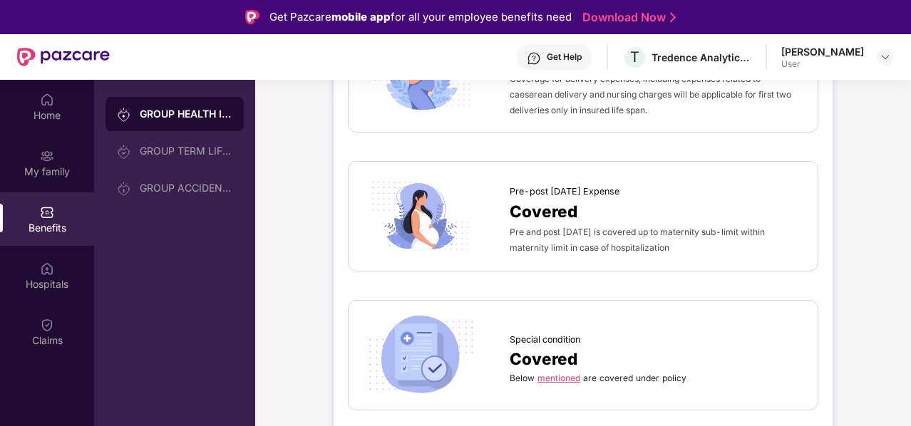
click at [530, 353] on span "Covered" at bounding box center [544, 359] width 68 height 25
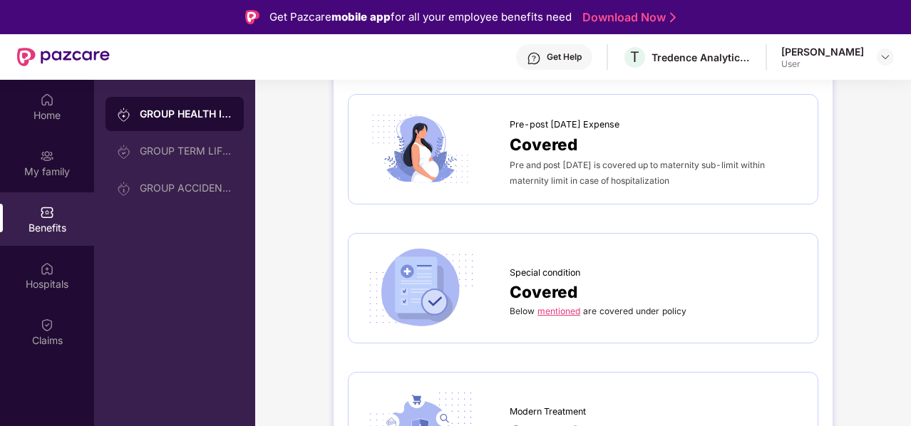
scroll to position [1644, 0]
click at [565, 304] on link "mentioned" at bounding box center [559, 309] width 43 height 11
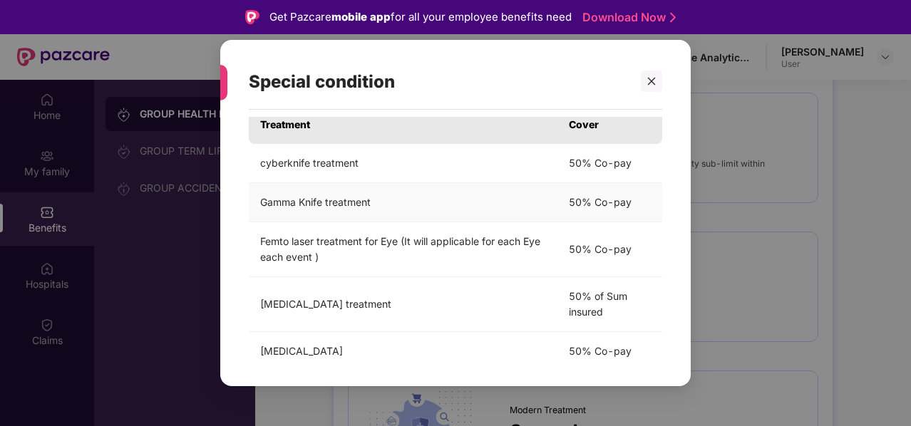
scroll to position [46, 0]
click at [650, 76] on div at bounding box center [651, 81] width 21 height 21
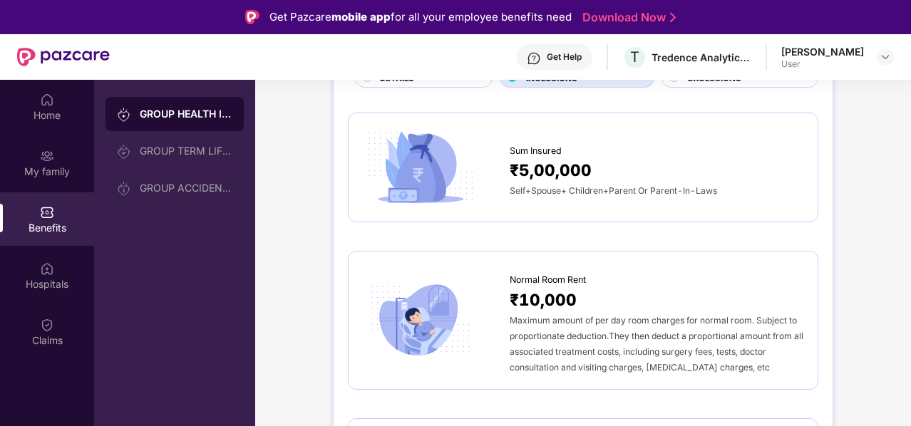
scroll to position [0, 0]
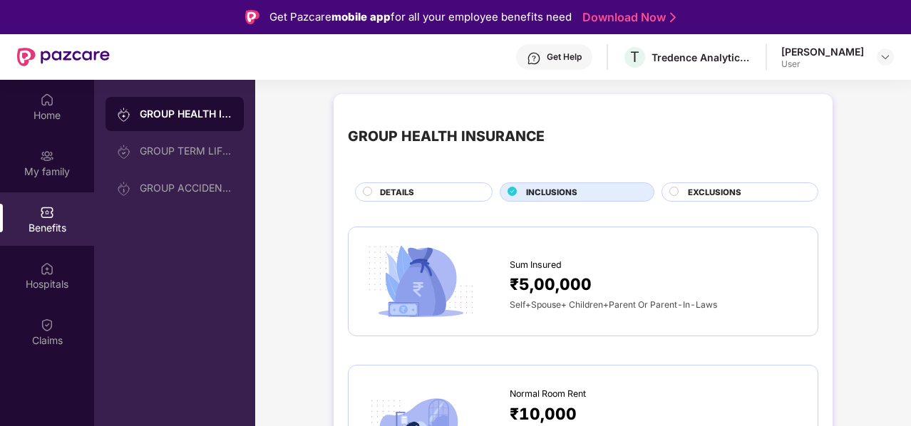
click at [398, 138] on div "GROUP HEALTH INSURANCE" at bounding box center [446, 136] width 197 height 22
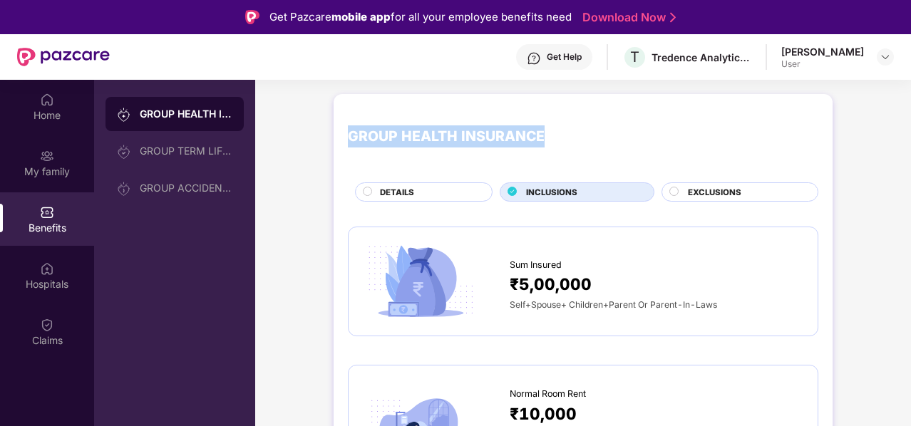
click at [398, 138] on div "GROUP HEALTH INSURANCE" at bounding box center [446, 136] width 197 height 22
copy div "GROUP HEALTH INSURANCE"
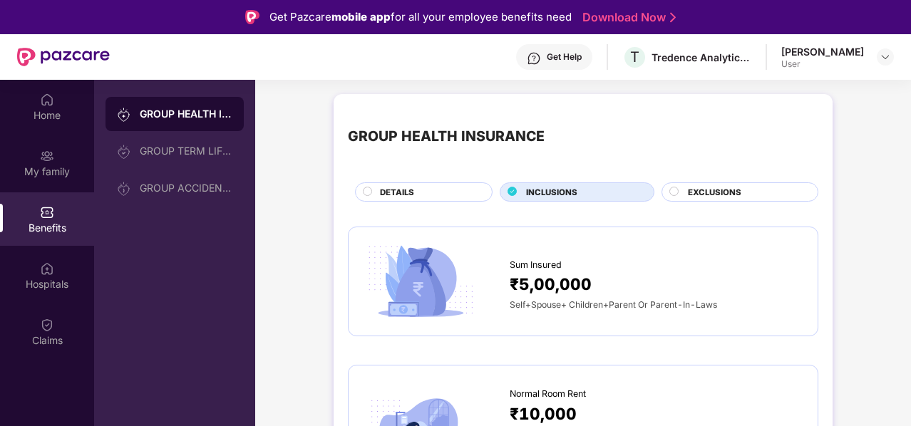
click at [416, 183] on div "DETAILS" at bounding box center [424, 192] width 138 height 19
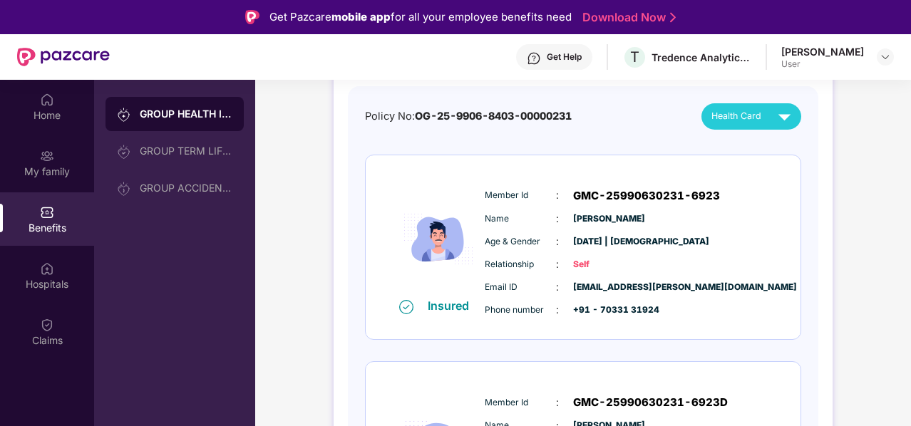
scroll to position [135, 0]
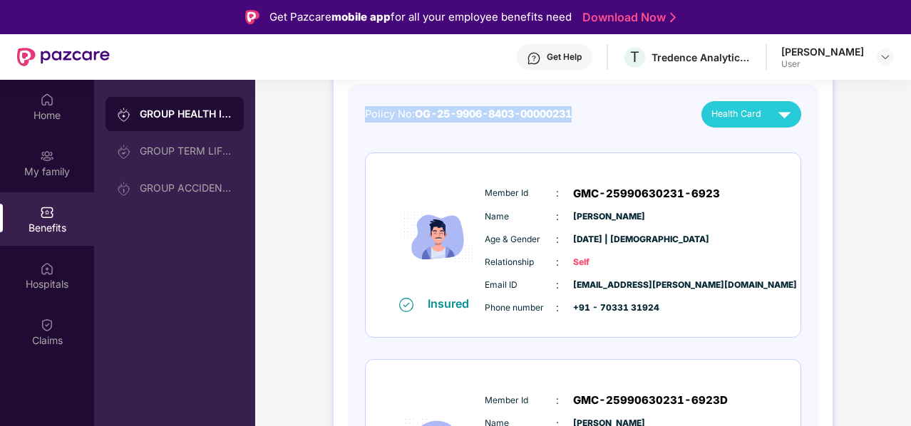
drag, startPoint x: 365, startPoint y: 115, endPoint x: 603, endPoint y: 116, distance: 238.1
click at [603, 116] on div "Policy No: OG-25-9906-8403-00000231 Health Card" at bounding box center [583, 114] width 436 height 26
copy div "Policy No: OG-25-9906-8403-00000231"
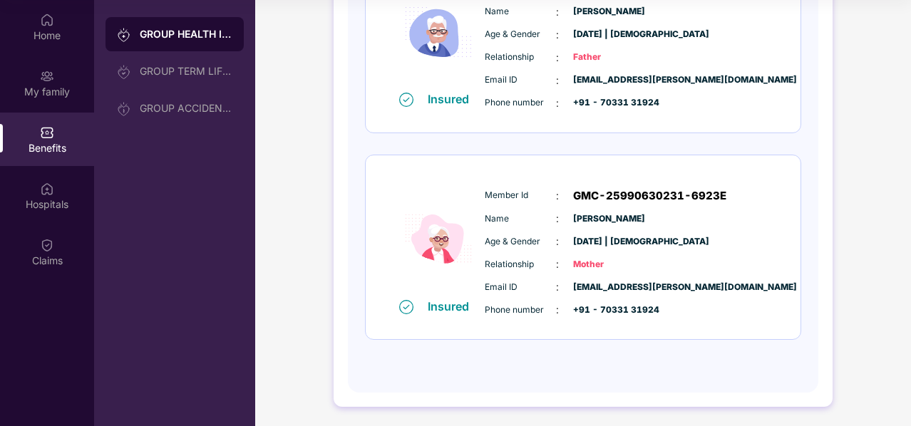
scroll to position [0, 0]
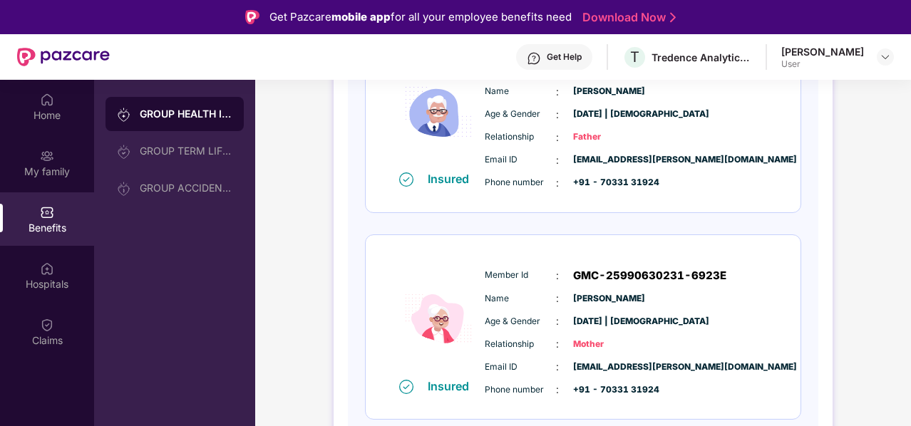
click at [180, 116] on div "GROUP HEALTH INSURANCE" at bounding box center [186, 114] width 93 height 14
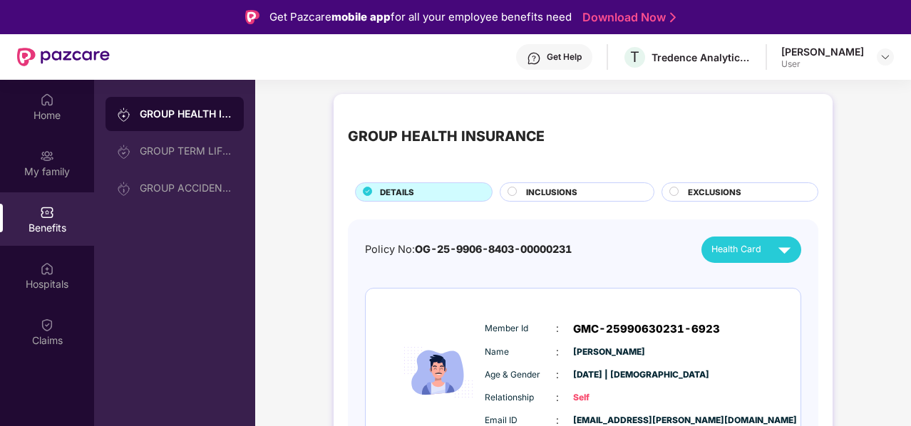
click at [580, 198] on div "INCLUSIONS" at bounding box center [583, 193] width 128 height 15
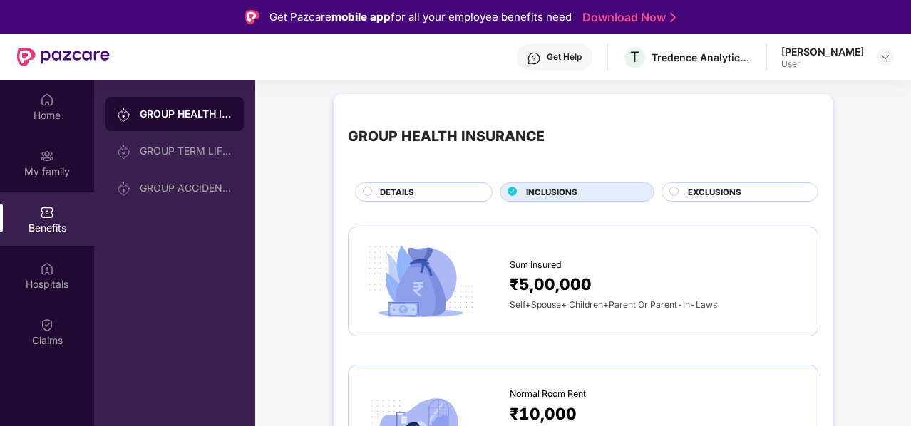
click at [471, 190] on div "DETAILS" at bounding box center [429, 193] width 112 height 15
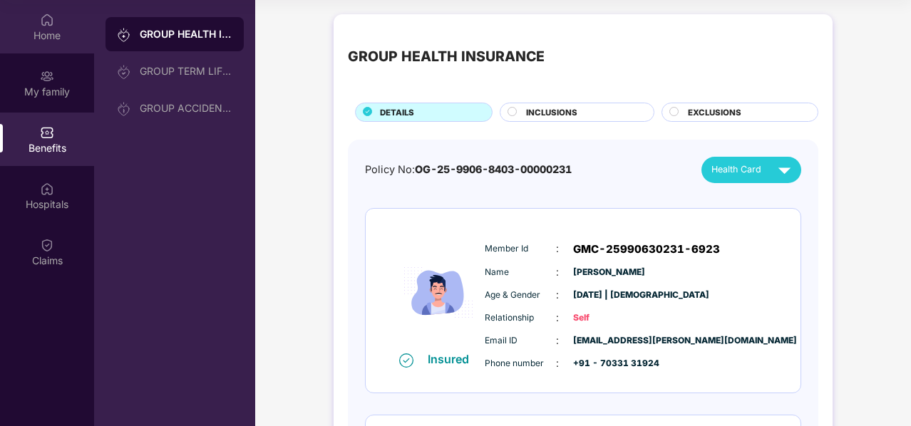
click at [25, 22] on div "Home" at bounding box center [47, 26] width 94 height 53
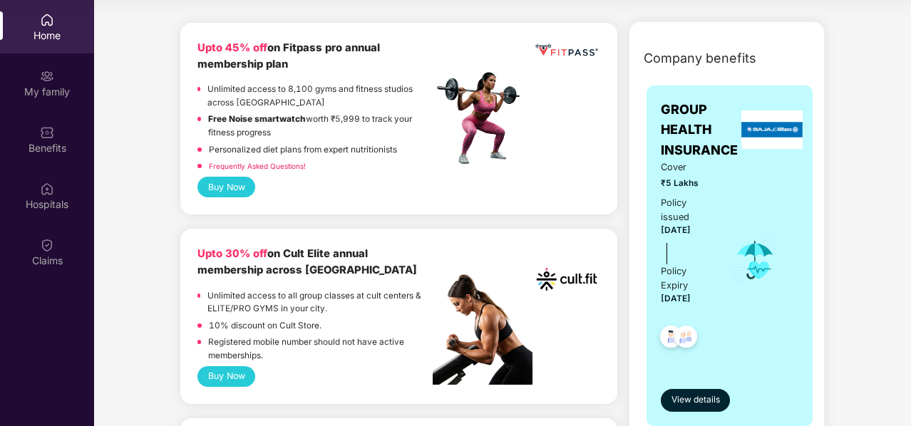
scroll to position [159, 0]
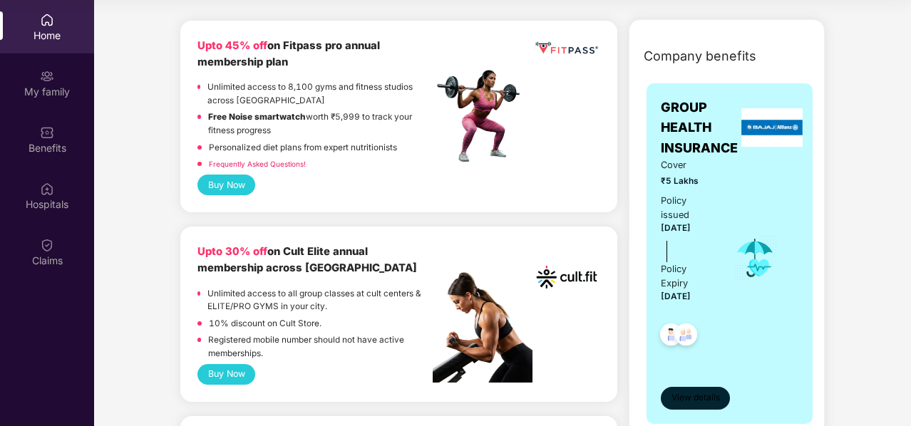
click at [688, 393] on span "View details" at bounding box center [696, 398] width 48 height 14
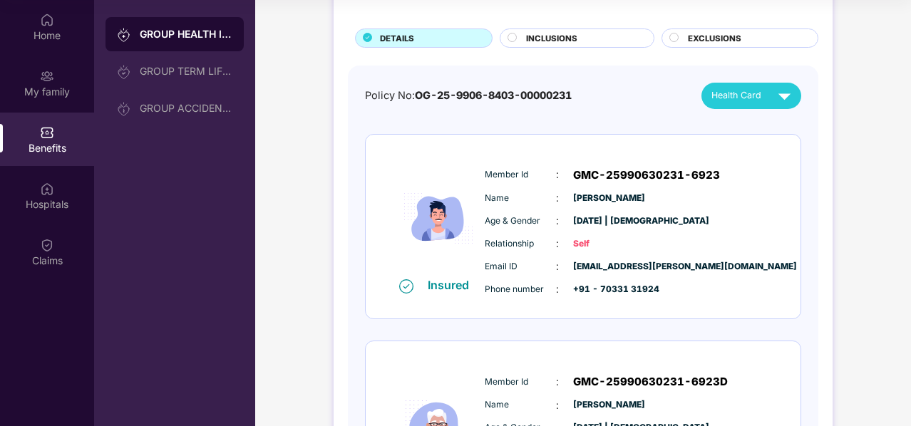
scroll to position [0, 0]
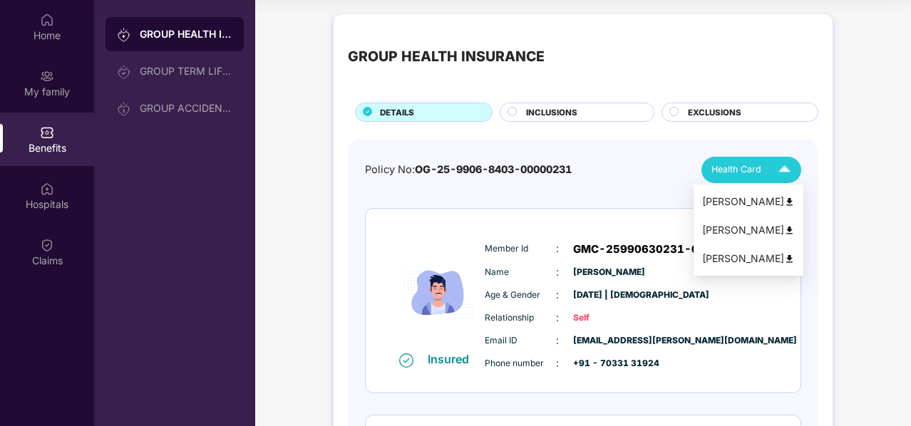
click at [732, 166] on span "Health Card" at bounding box center [737, 170] width 50 height 14
click at [732, 178] on div "Health Card" at bounding box center [755, 170] width 86 height 25
click at [795, 252] on div "[PERSON_NAME]" at bounding box center [748, 259] width 93 height 16
